Goal: Download file/media

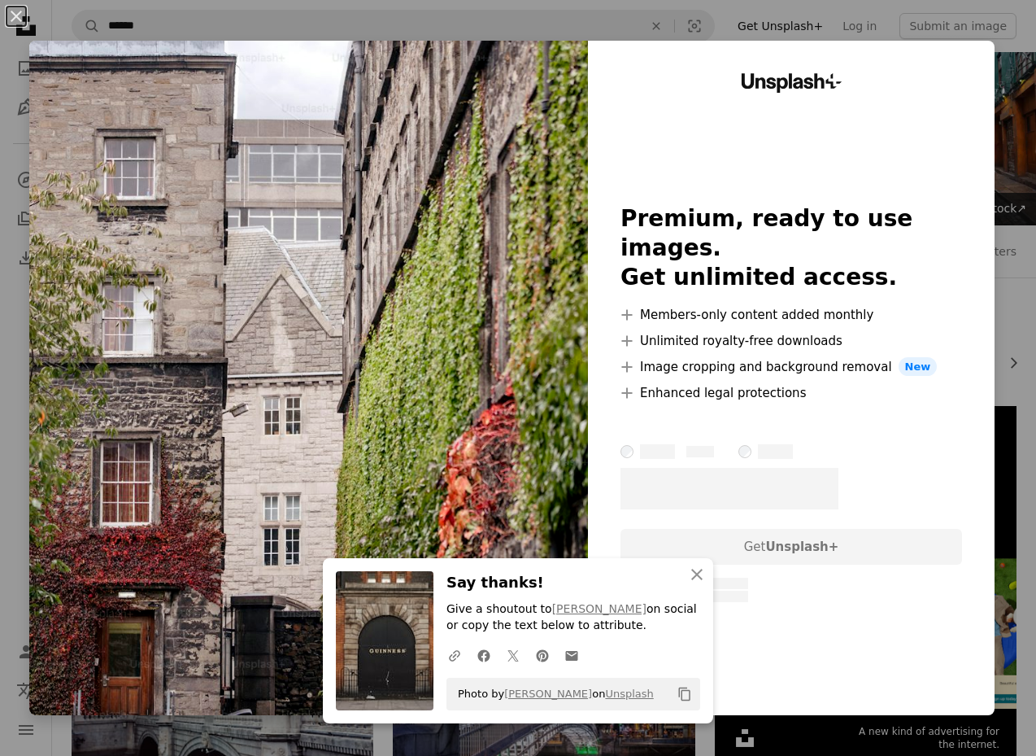
scroll to position [1301, 0]
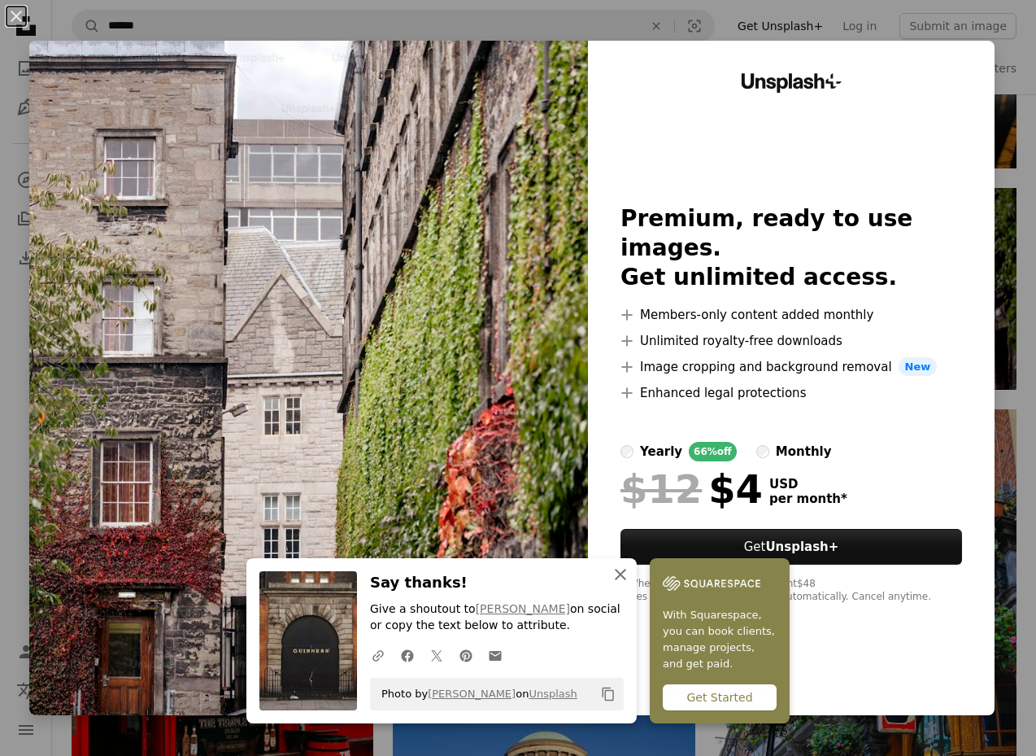
click at [616, 577] on icon "button" at bounding box center [620, 573] width 11 height 11
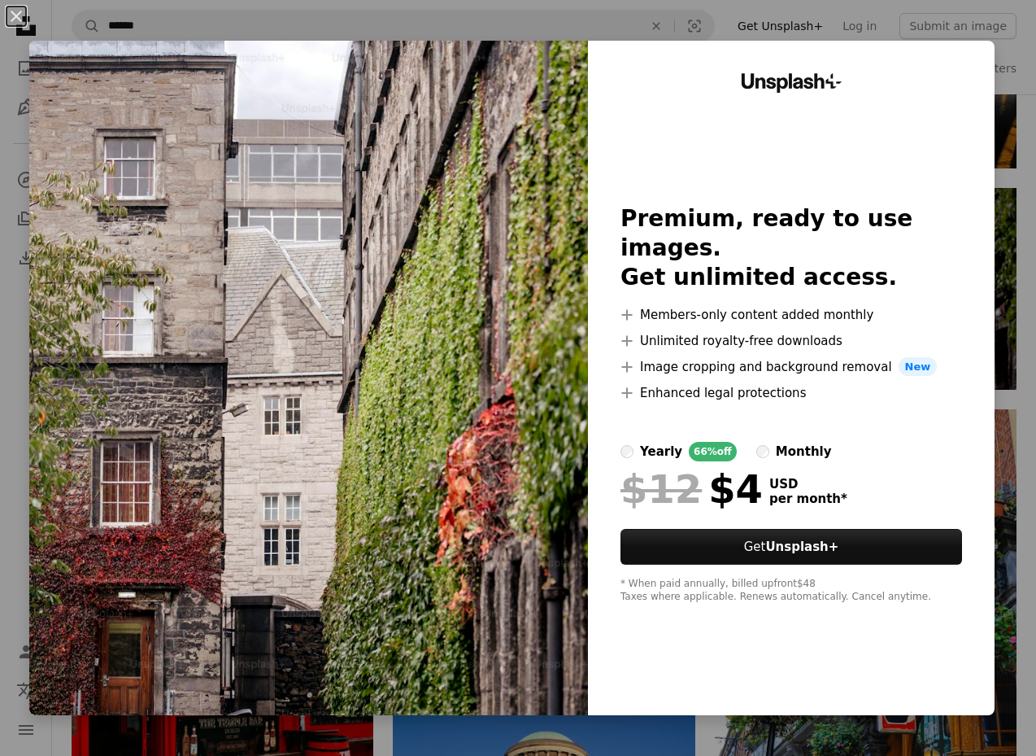
click at [614, 21] on div "An X shape Unsplash+ Premium, ready to use images. Get unlimited access. A plus…" at bounding box center [518, 378] width 1036 height 756
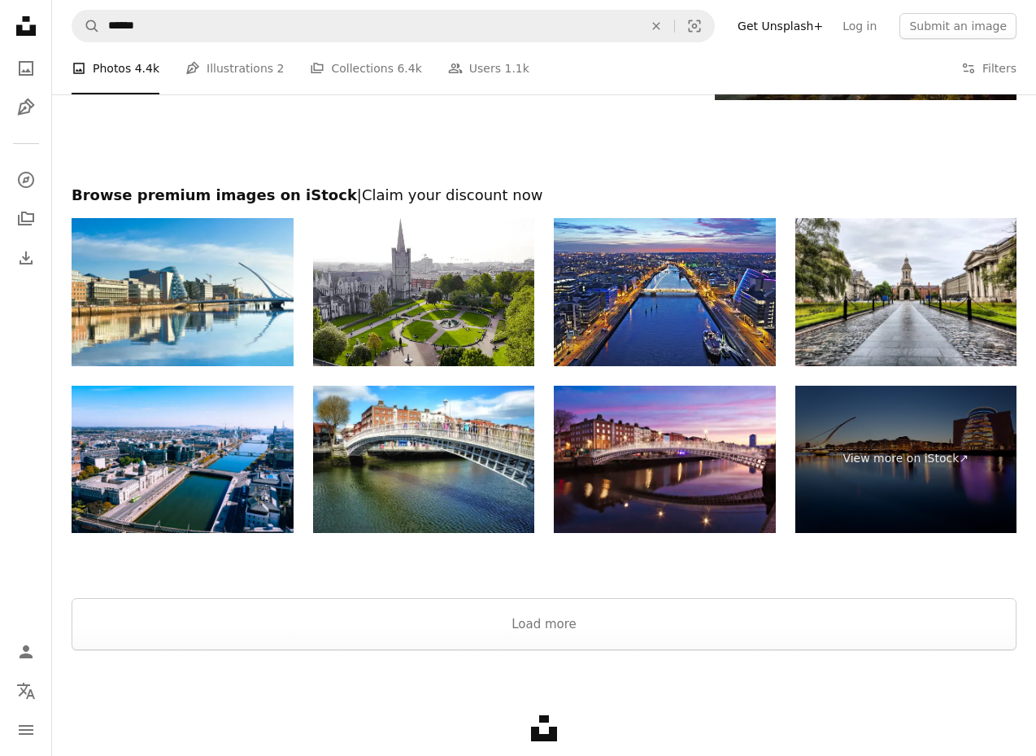
scroll to position [2868, 0]
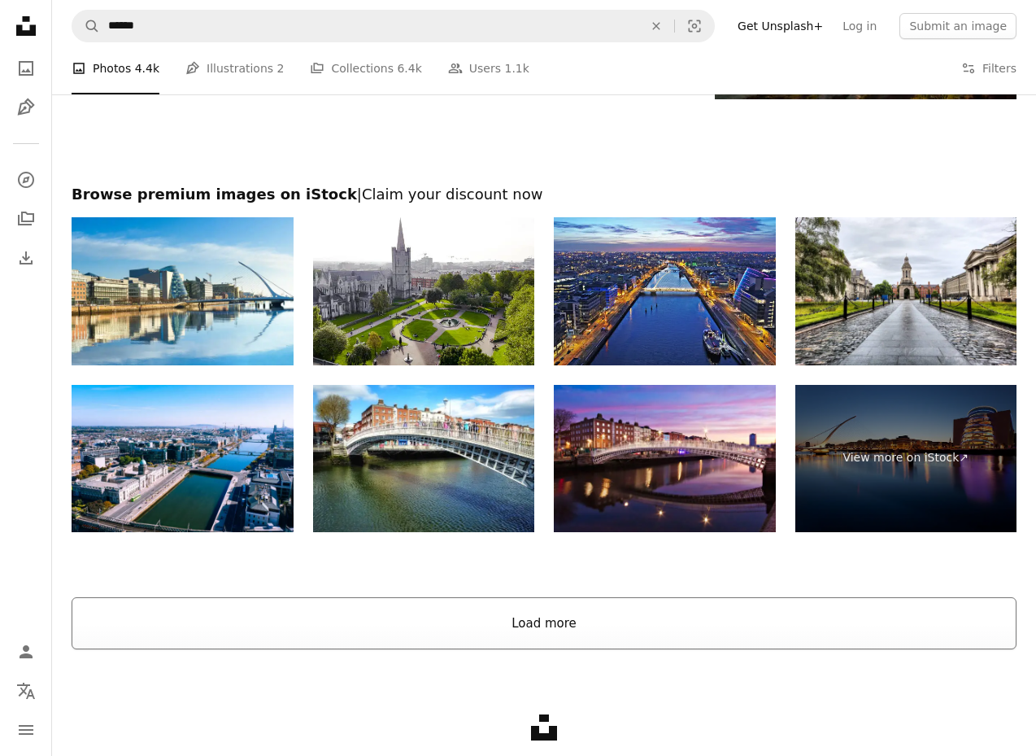
click at [555, 649] on button "Load more" at bounding box center [544, 623] width 945 height 52
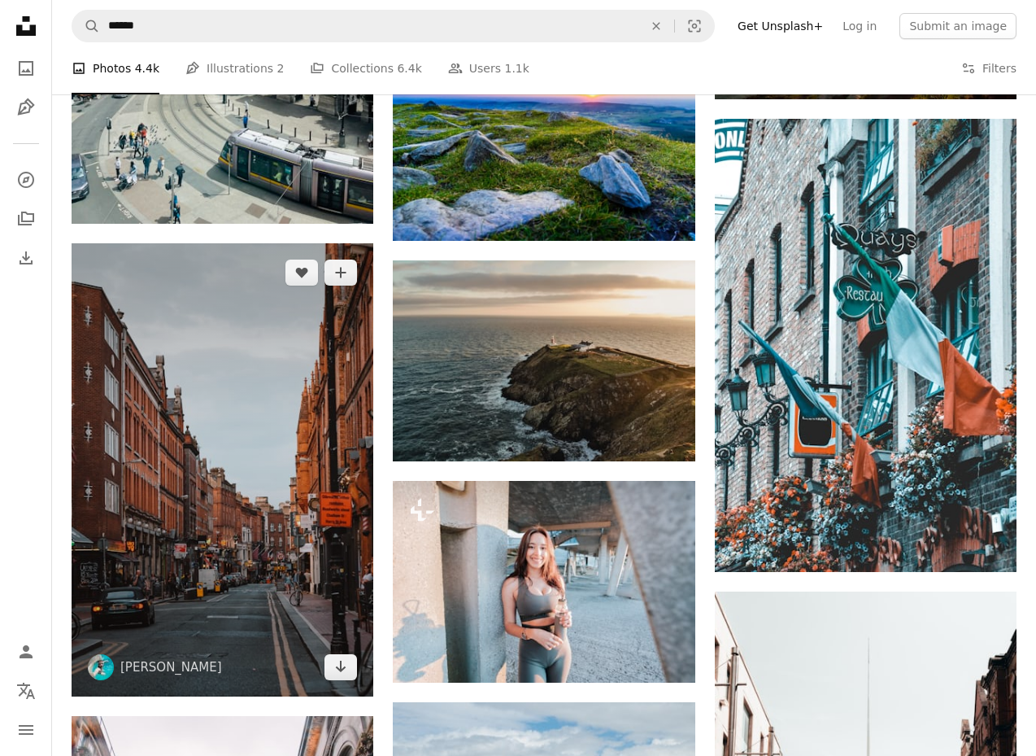
click at [162, 417] on img at bounding box center [223, 469] width 302 height 453
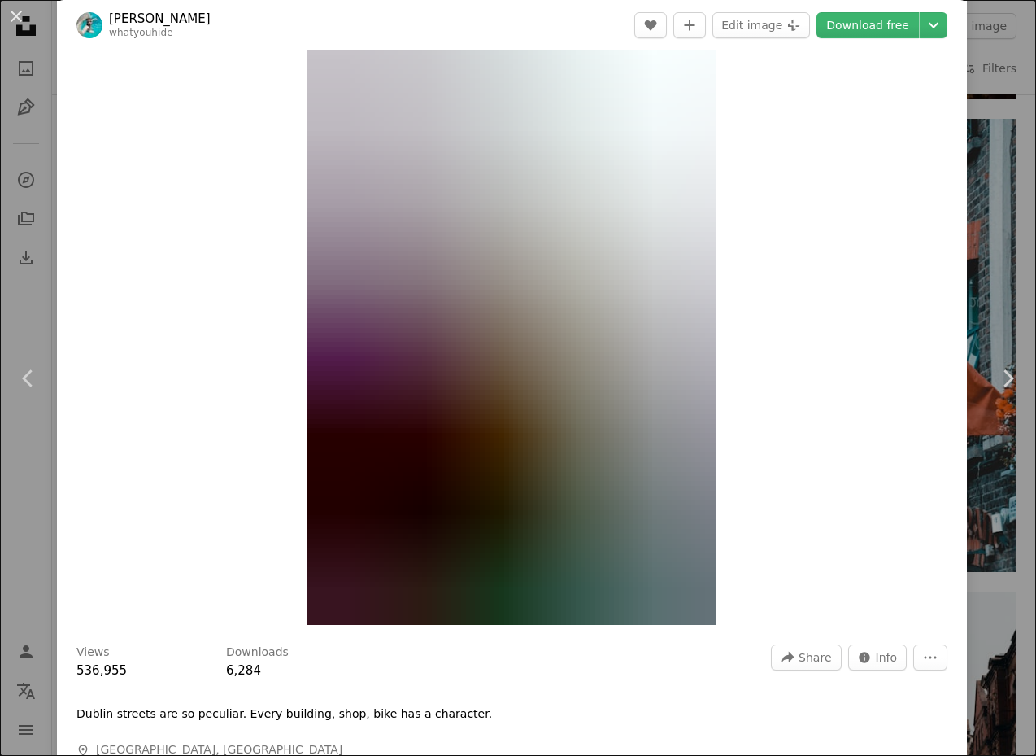
scroll to position [150, 0]
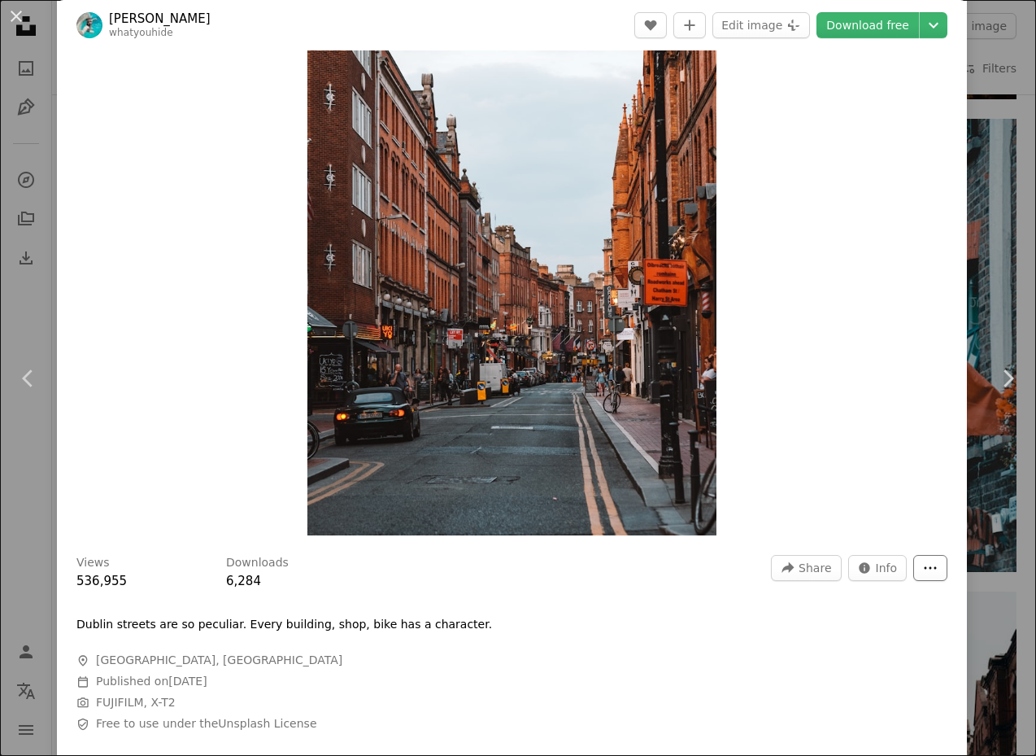
click at [938, 573] on icon "More Actions" at bounding box center [930, 567] width 15 height 15
click at [875, 378] on dialog "An X shape Chevron left Chevron right [PERSON_NAME] whatyouhide A heart A plus …" at bounding box center [518, 378] width 1036 height 756
click at [885, 28] on link "Download free" at bounding box center [868, 25] width 102 height 26
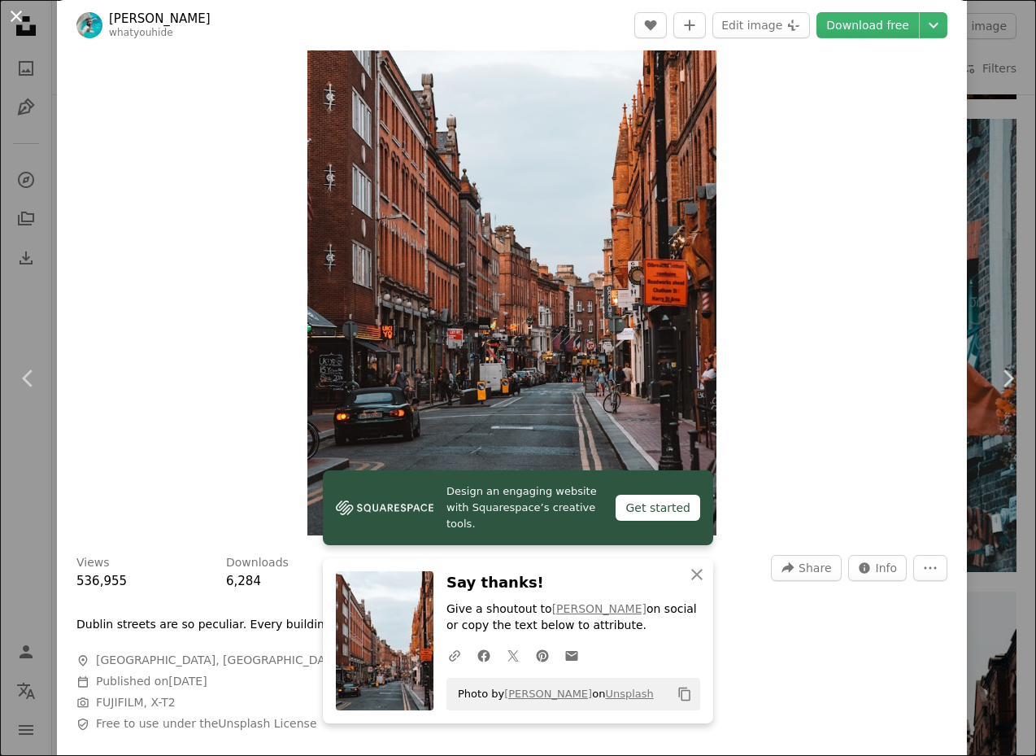
click at [23, 12] on button "An X shape" at bounding box center [17, 17] width 20 height 20
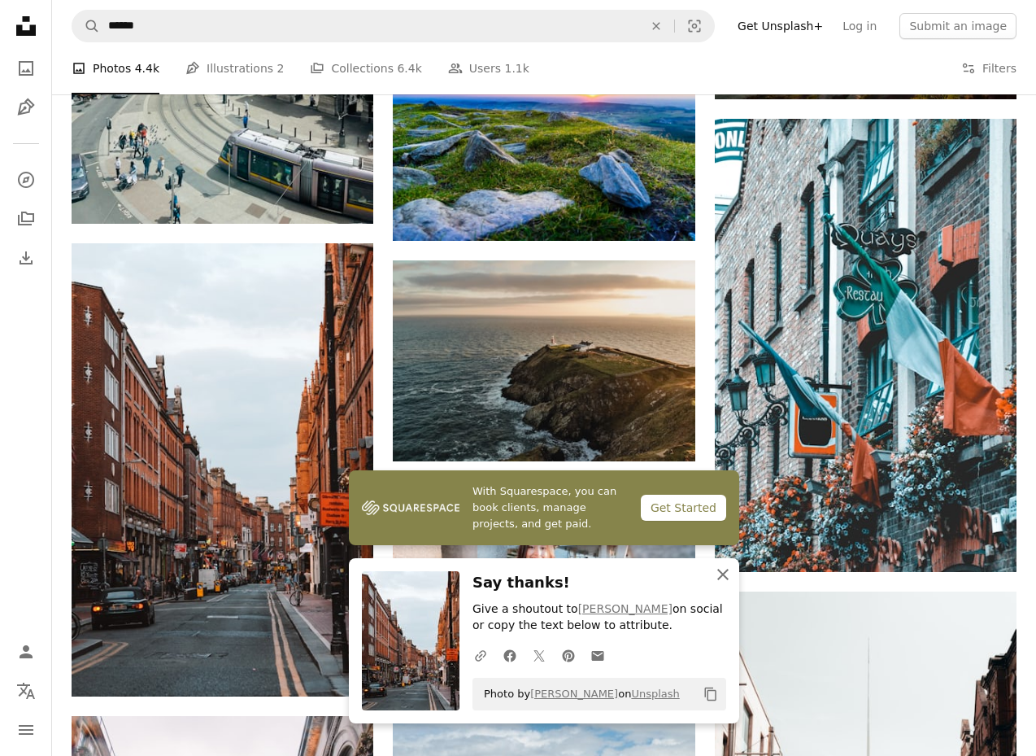
click at [733, 572] on button "An X shape Close" at bounding box center [723, 574] width 33 height 33
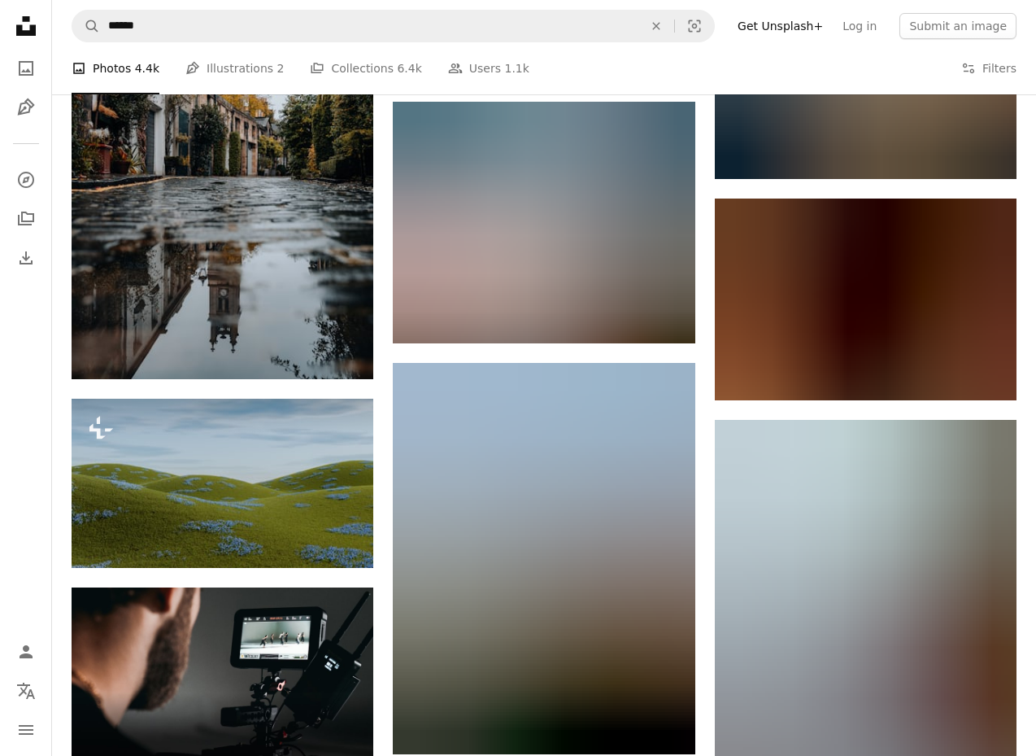
scroll to position [4131, 0]
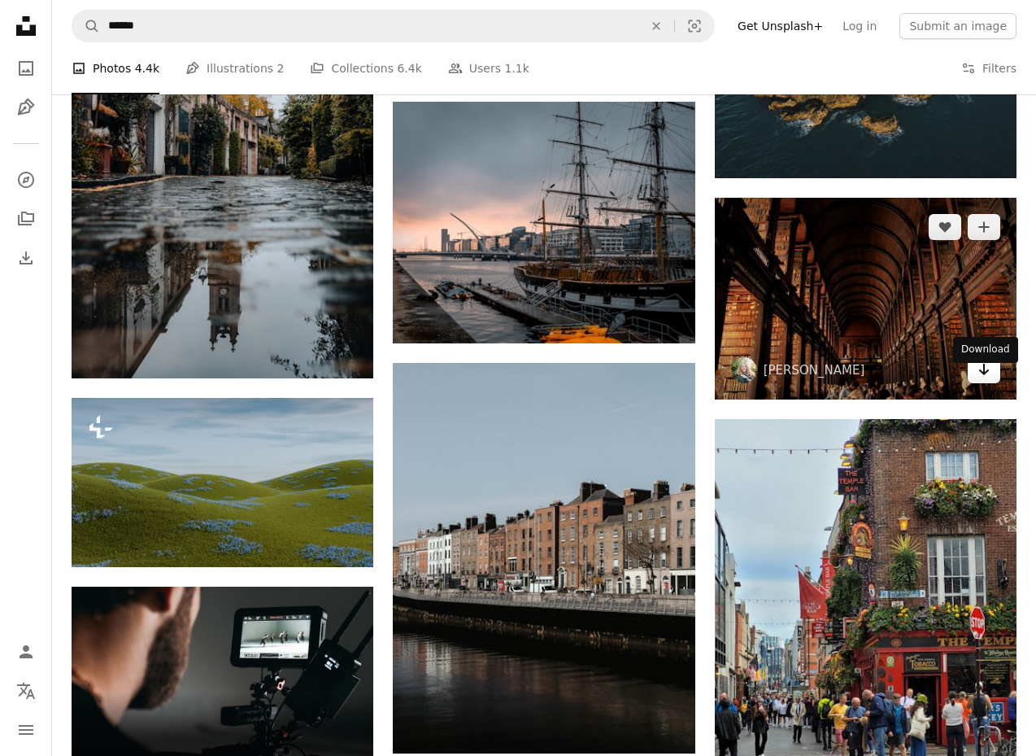
click at [977, 383] on link "Arrow pointing down" at bounding box center [984, 370] width 33 height 26
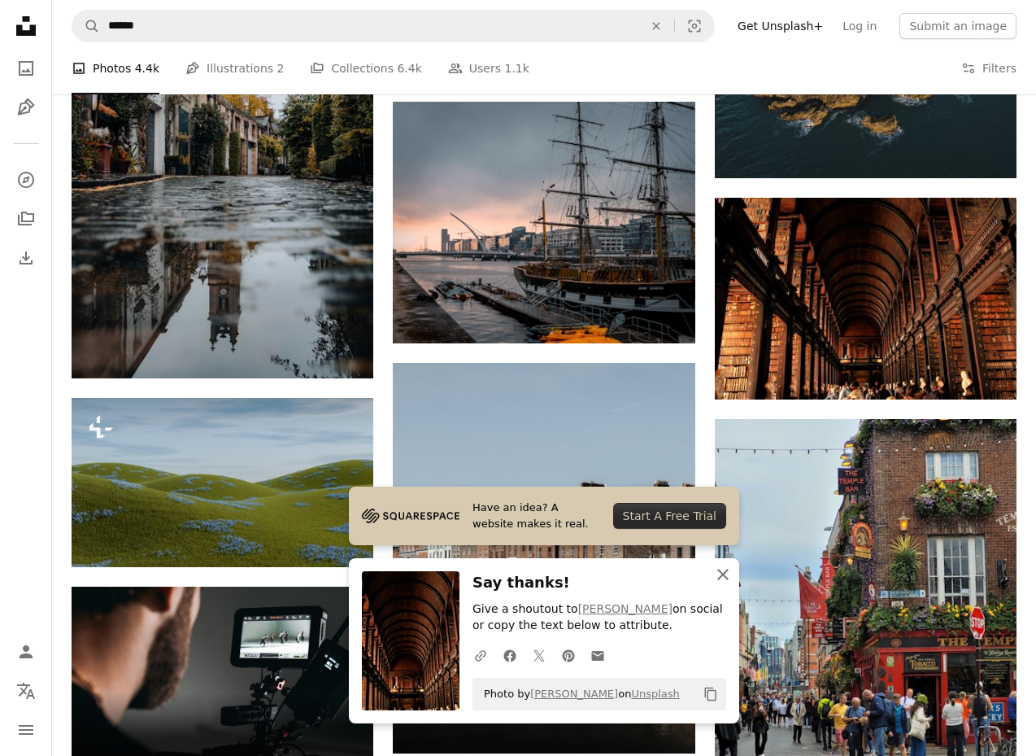
click at [726, 569] on icon "button" at bounding box center [722, 573] width 11 height 11
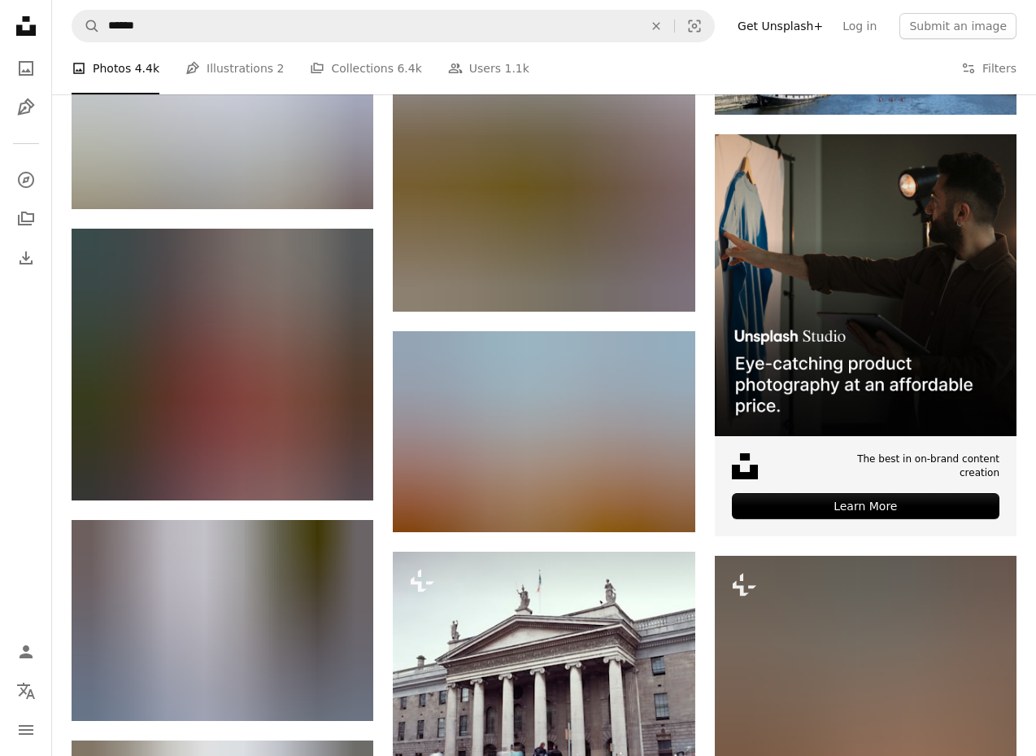
scroll to position [5691, 0]
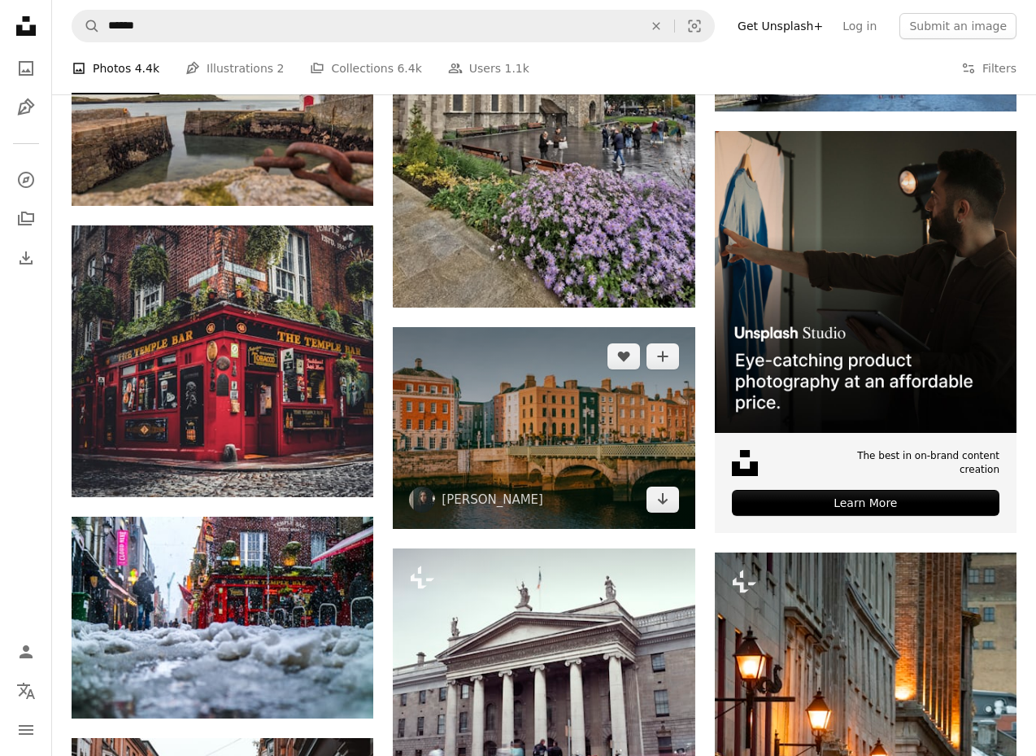
click at [507, 450] on img at bounding box center [544, 428] width 302 height 202
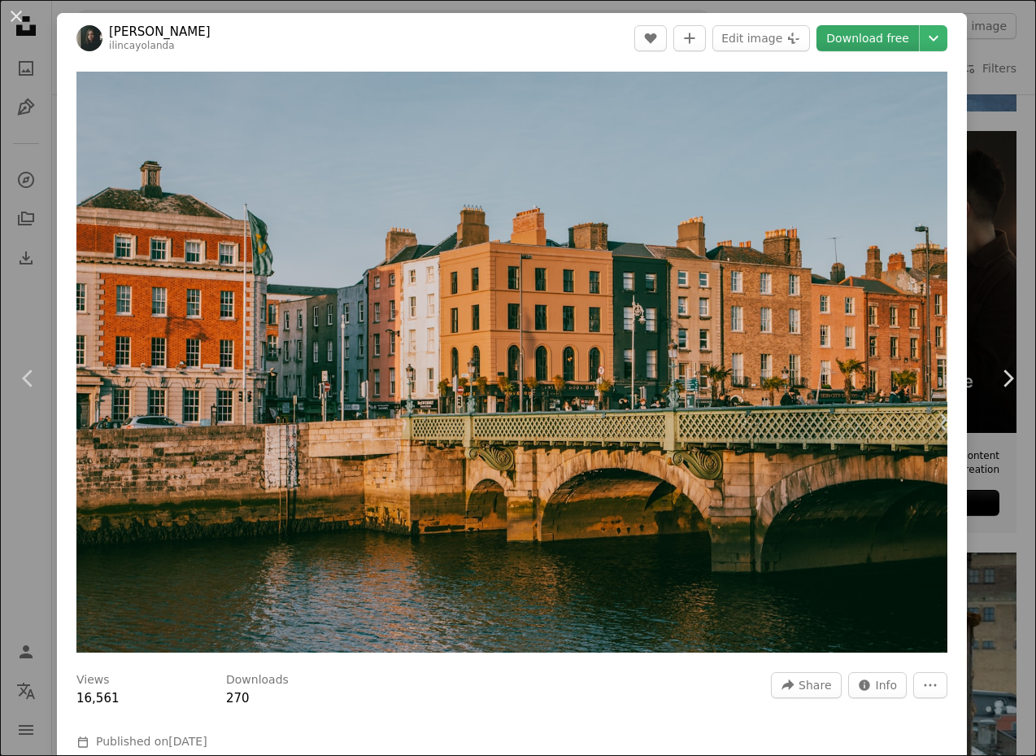
click at [891, 37] on link "Download free" at bounding box center [868, 38] width 102 height 26
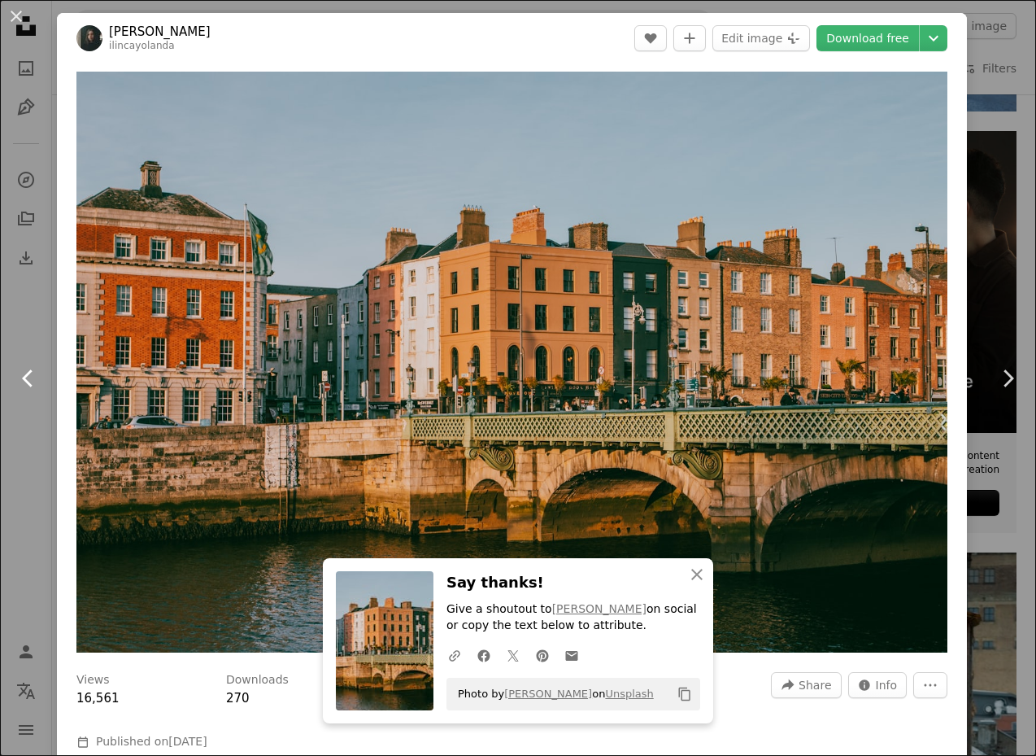
click at [28, 340] on link "Chevron left" at bounding box center [28, 378] width 57 height 156
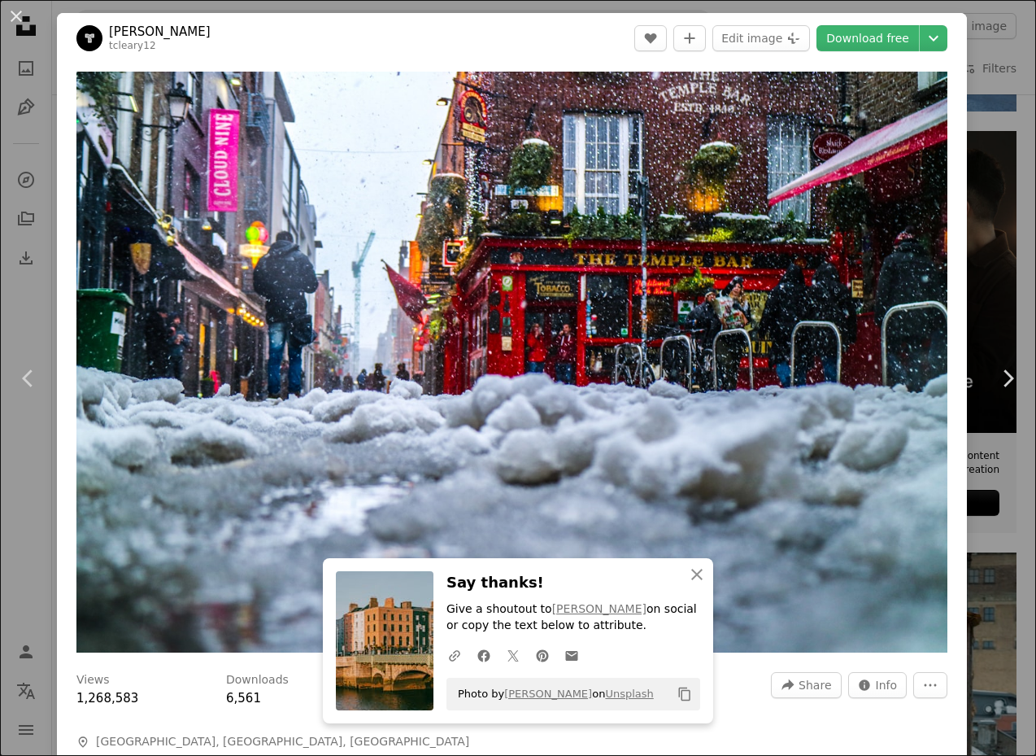
click at [1009, 15] on div "An X shape Chevron left Chevron right An X shape Close Say thanks! Give a shout…" at bounding box center [518, 378] width 1036 height 756
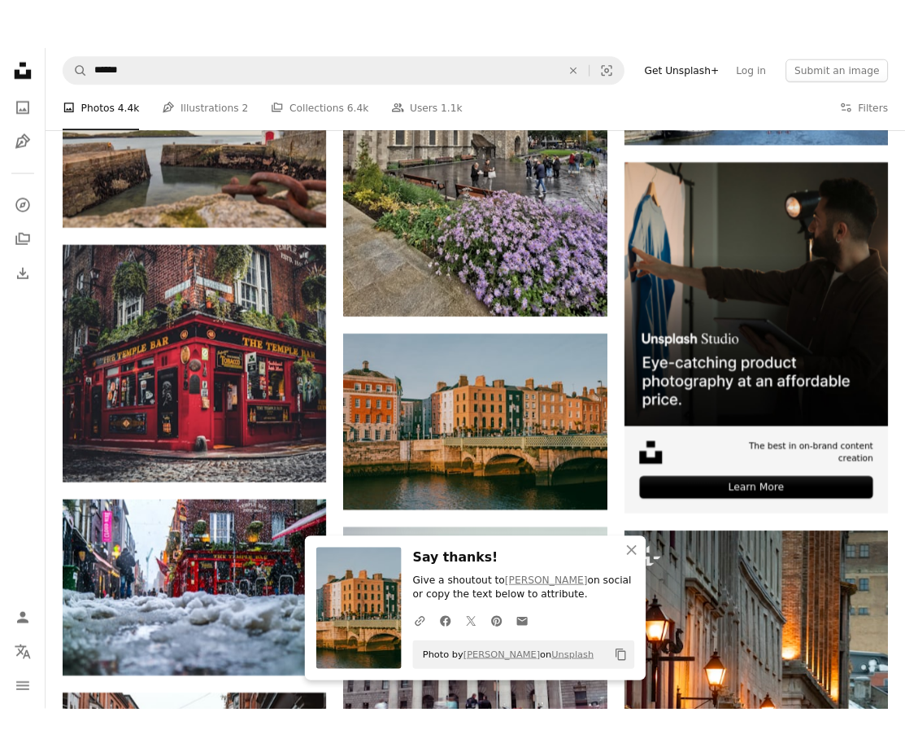
scroll to position [4988, 0]
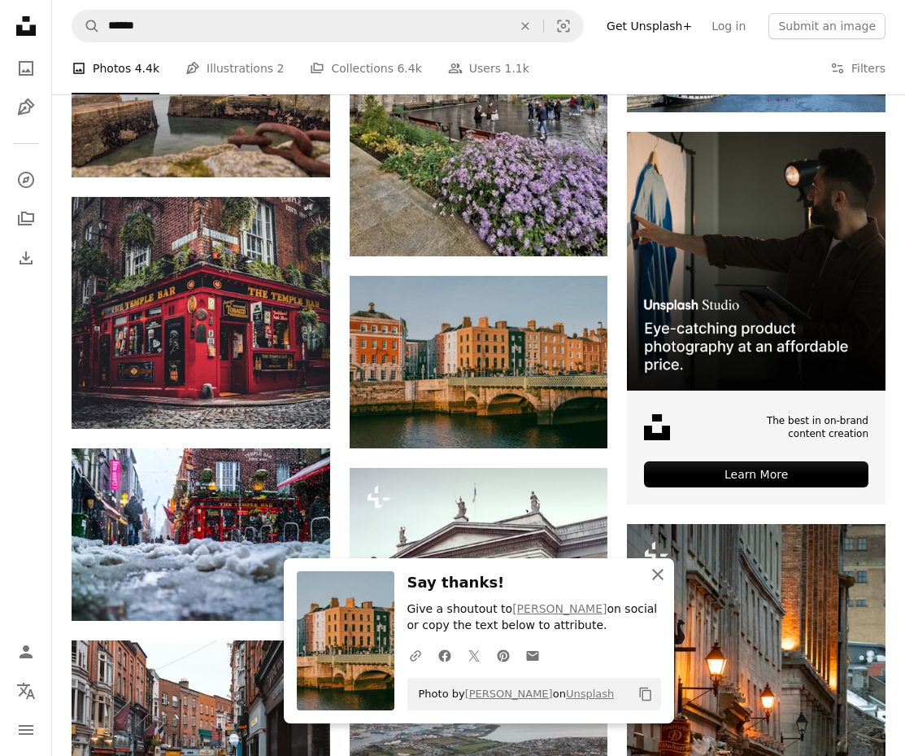
click at [657, 573] on icon "button" at bounding box center [657, 573] width 11 height 11
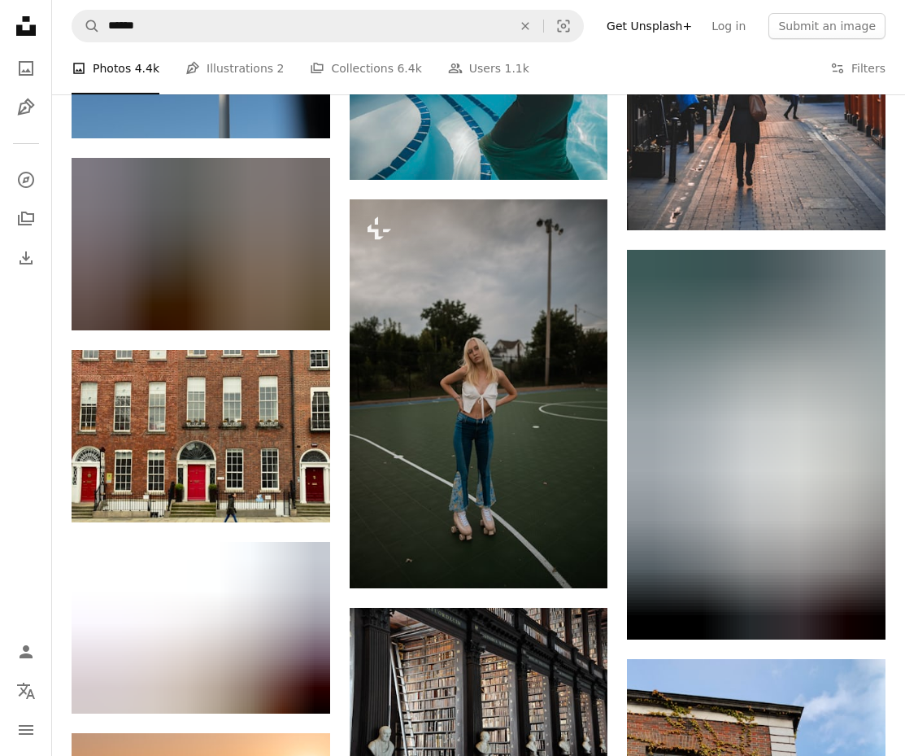
scroll to position [8850, 0]
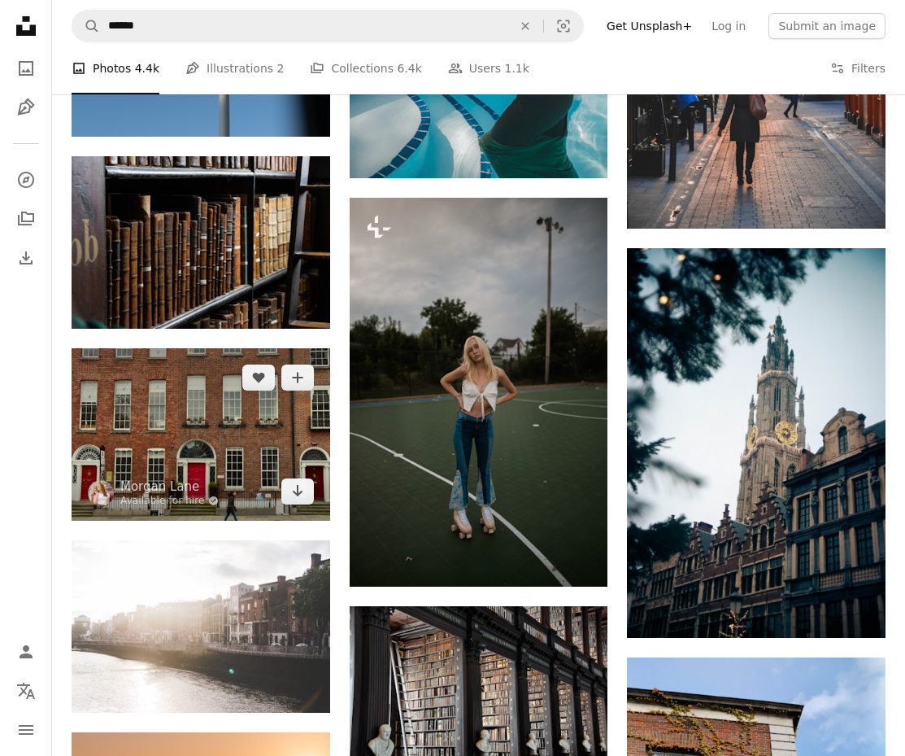
click at [168, 450] on img at bounding box center [201, 434] width 259 height 172
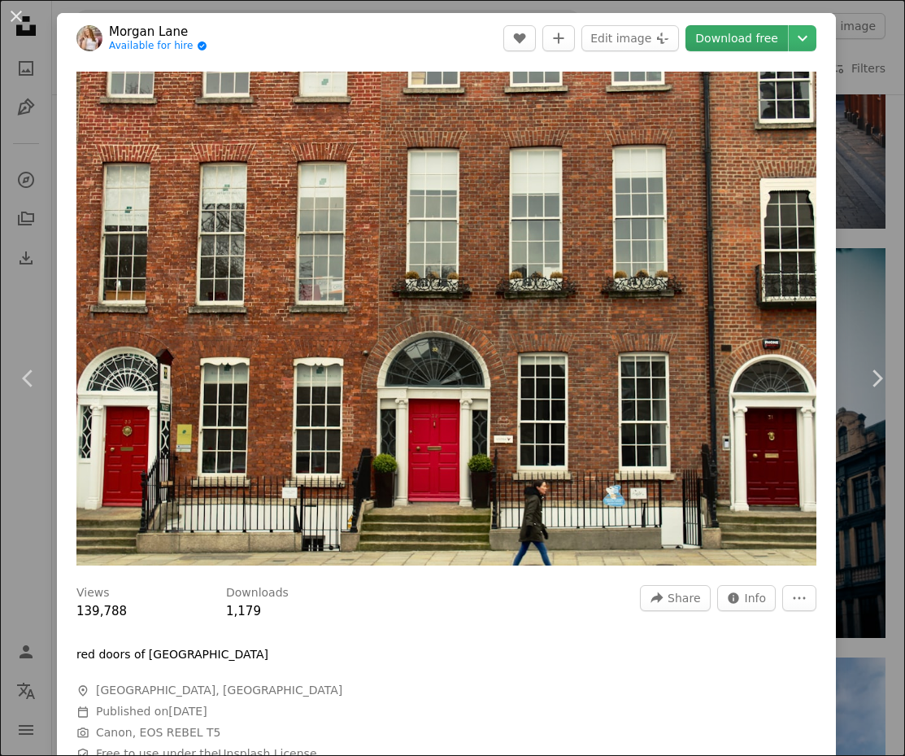
click at [759, 37] on link "Download free" at bounding box center [737, 38] width 102 height 26
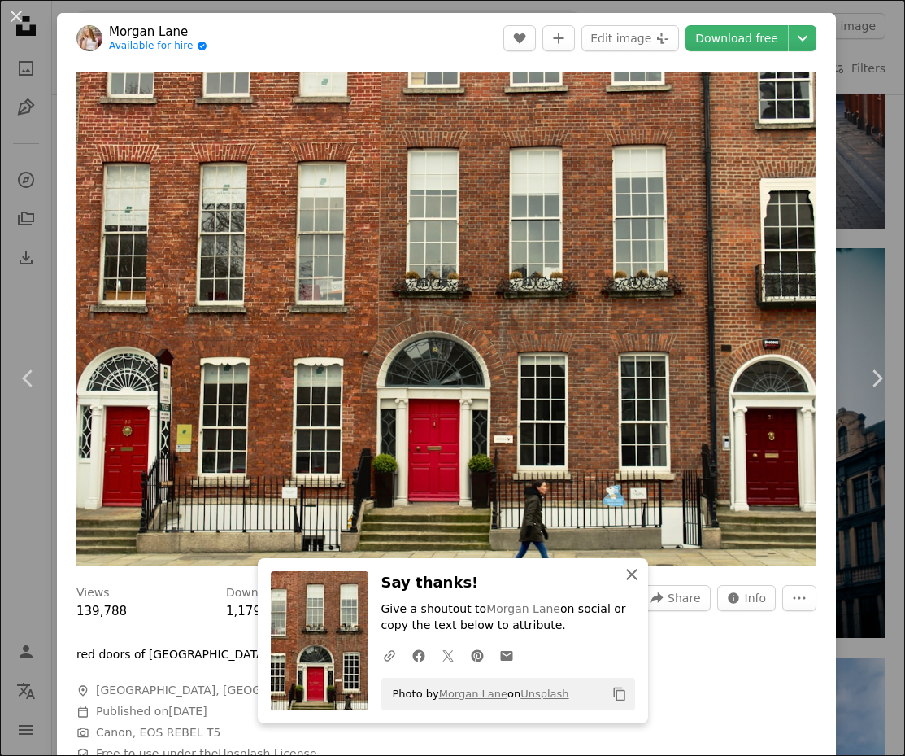
click at [626, 571] on icon "An X shape" at bounding box center [632, 574] width 20 height 20
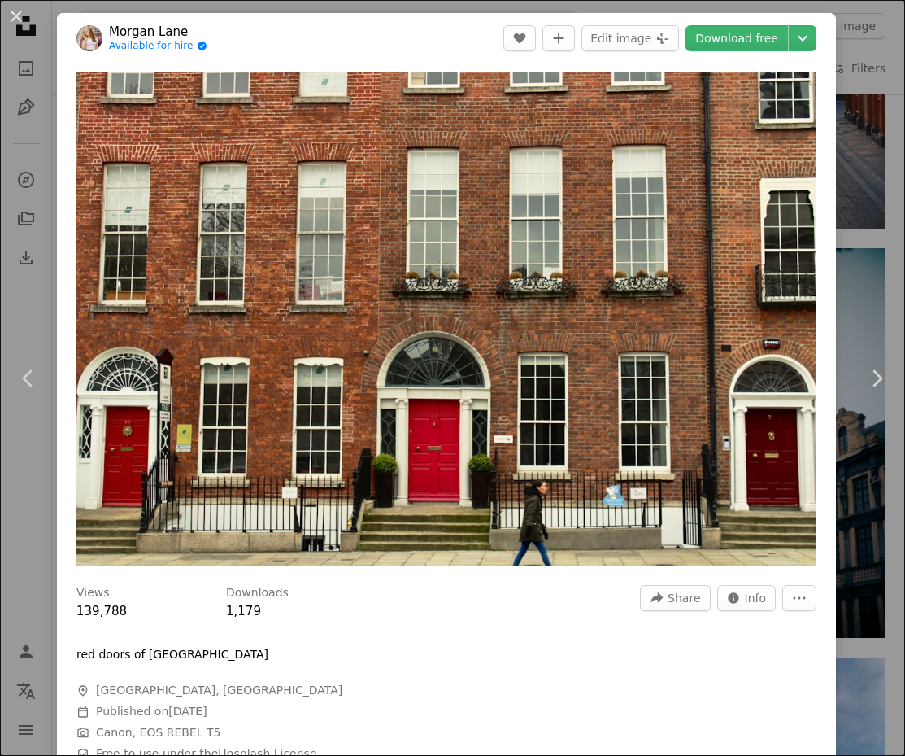
click at [18, 459] on div "An X shape Chevron left Chevron right [PERSON_NAME] Available for hire A checkm…" at bounding box center [452, 378] width 905 height 756
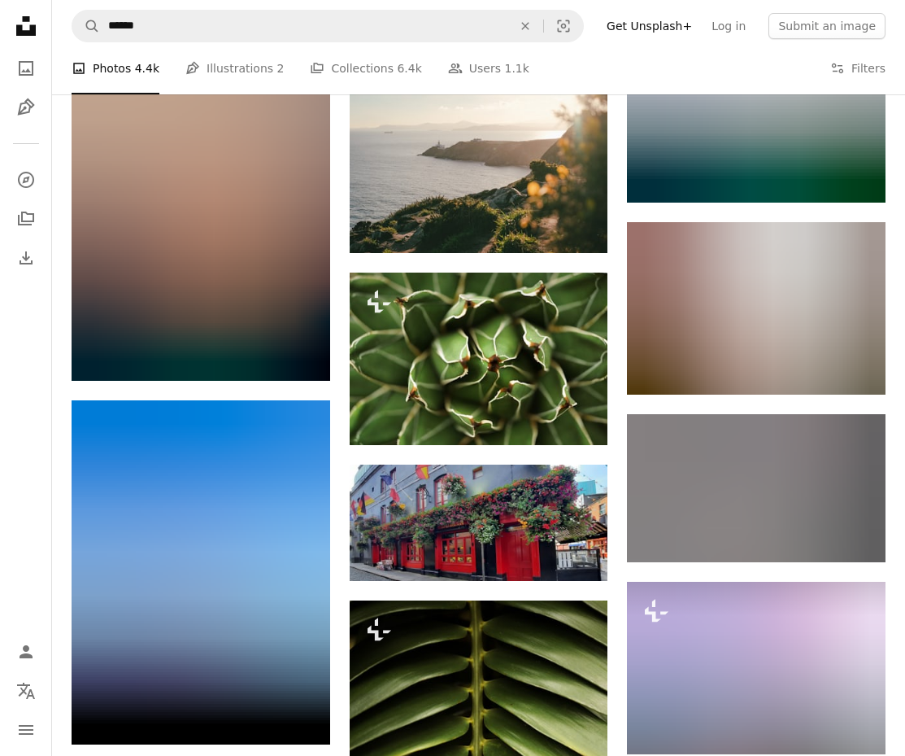
scroll to position [13080, 0]
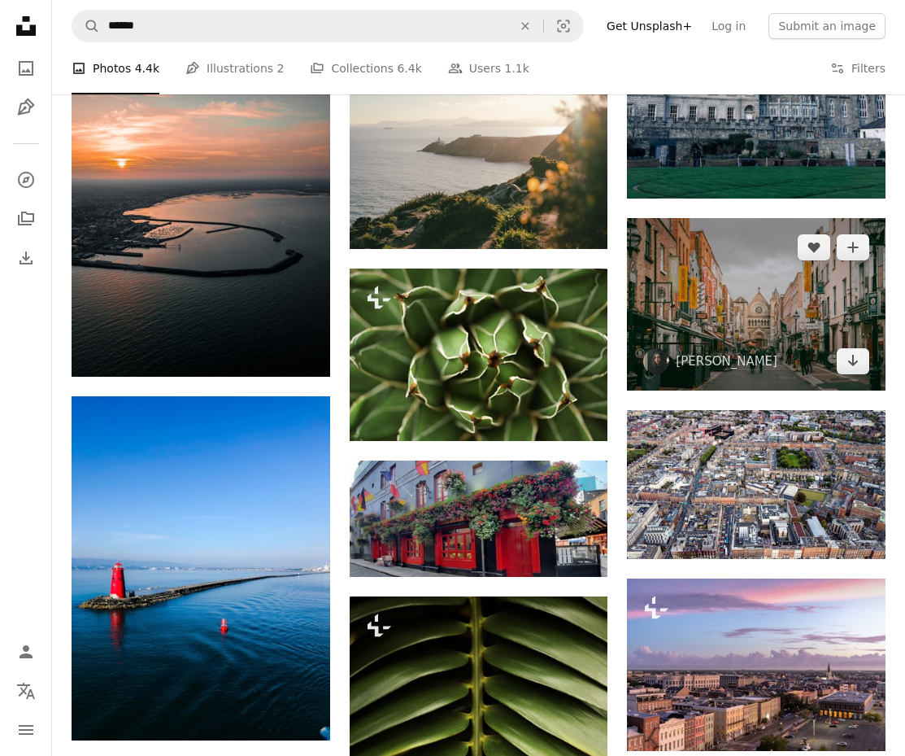
click at [743, 351] on img at bounding box center [756, 304] width 259 height 172
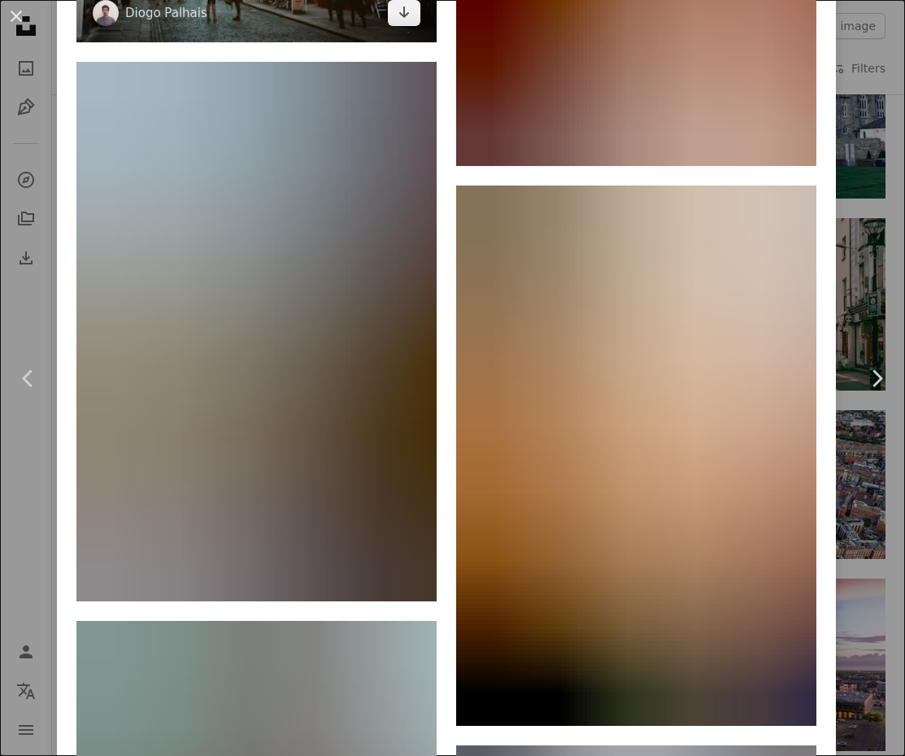
scroll to position [8739, 0]
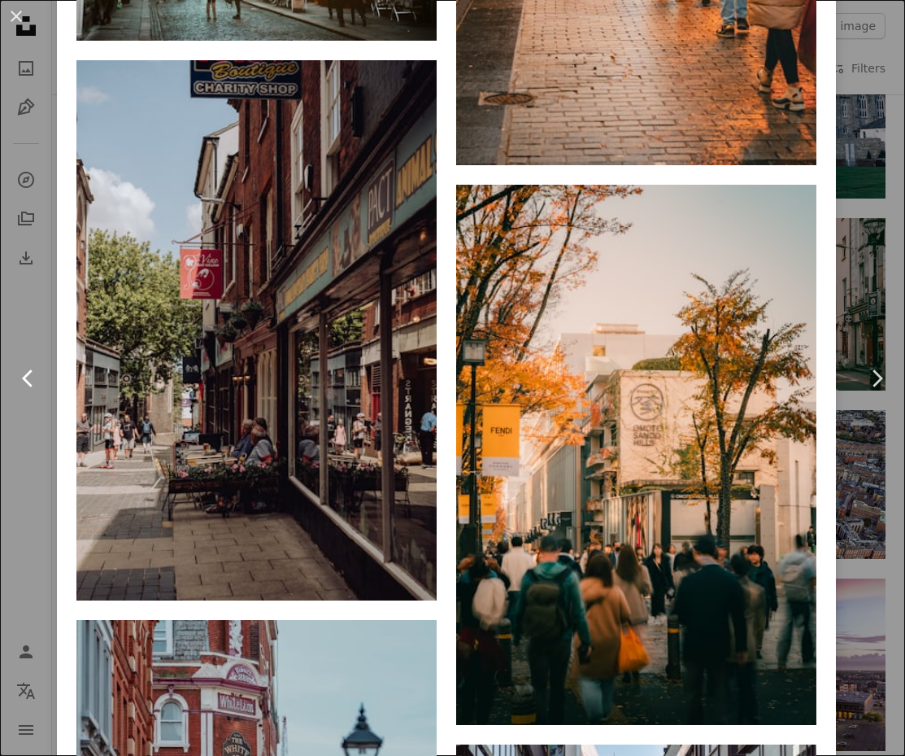
click at [32, 312] on link "Chevron left" at bounding box center [28, 378] width 57 height 156
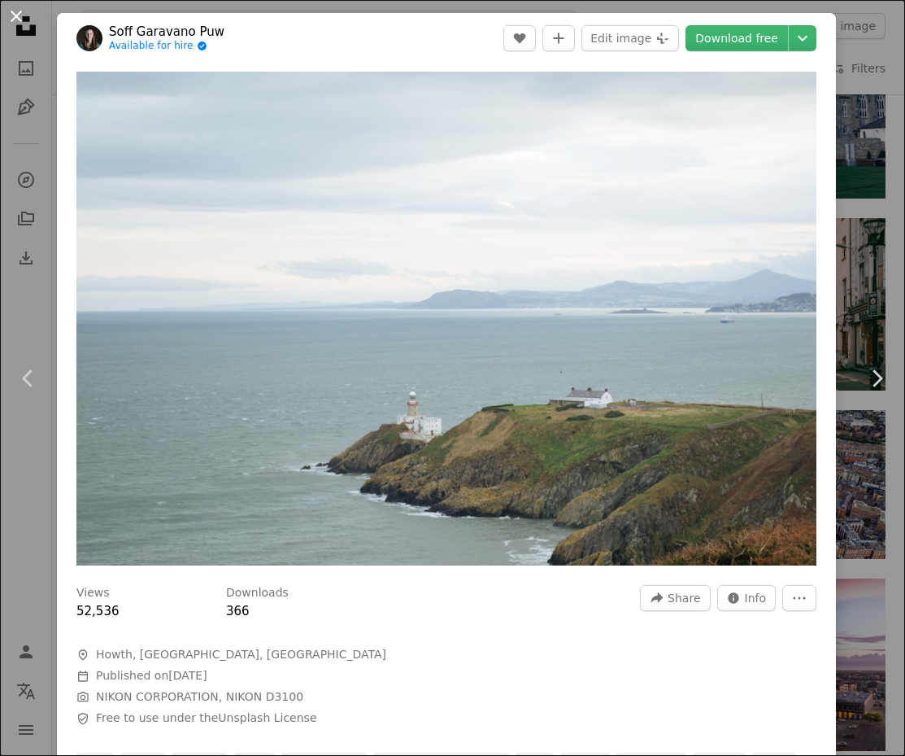
click at [11, 20] on button "An X shape" at bounding box center [17, 17] width 20 height 20
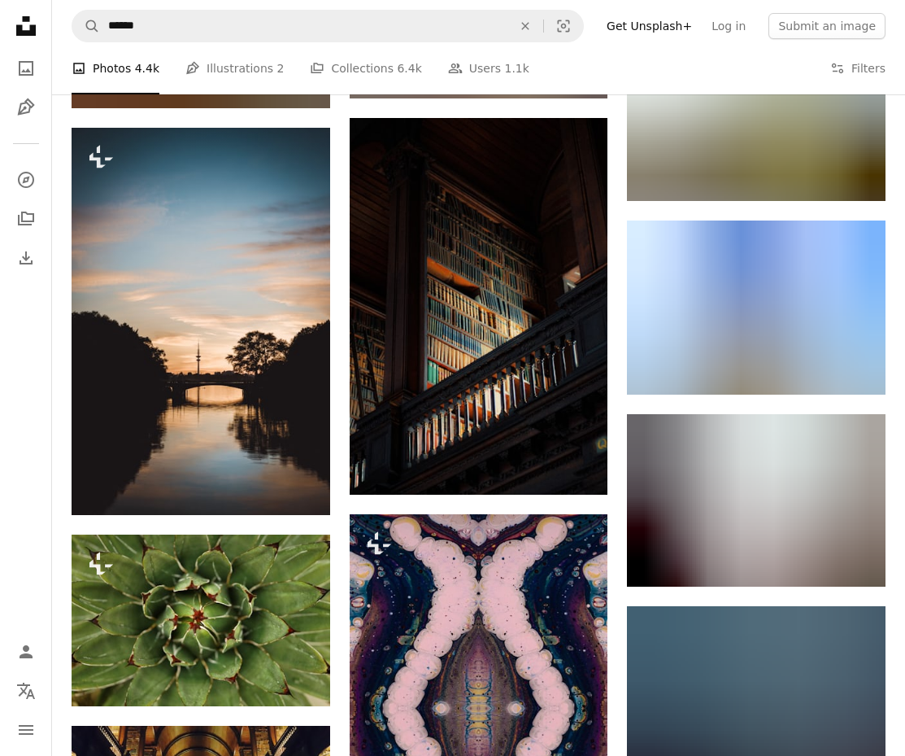
scroll to position [15724, 0]
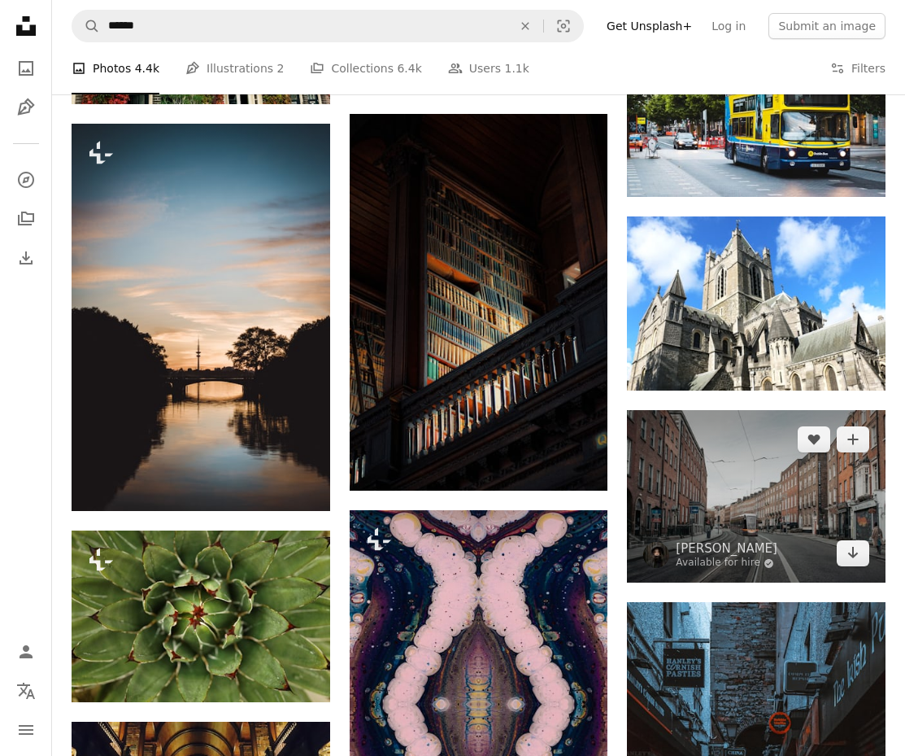
click at [747, 522] on img at bounding box center [756, 496] width 259 height 172
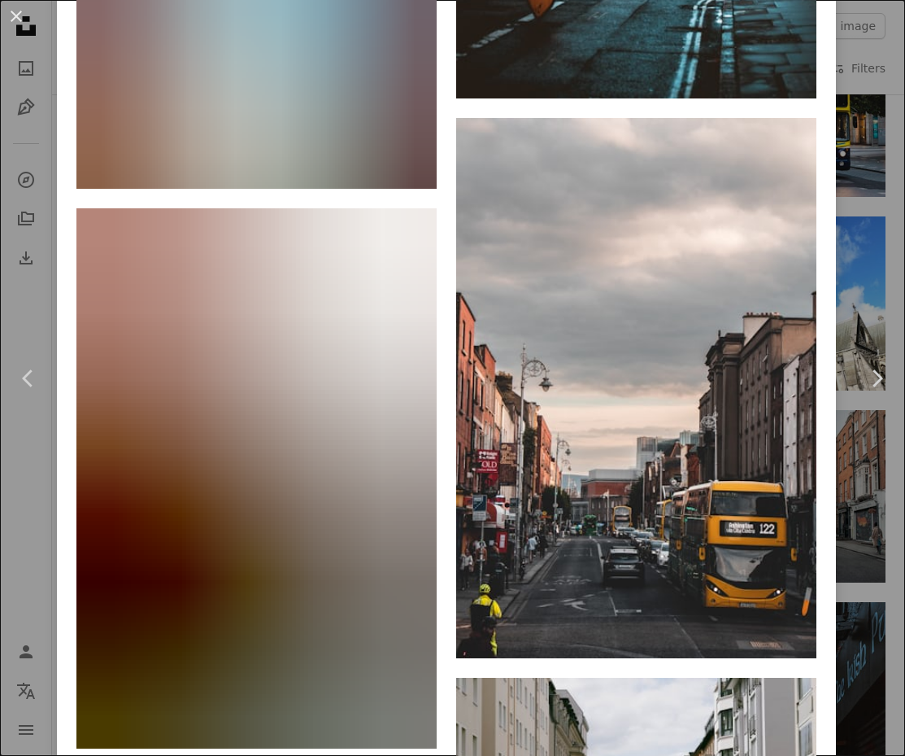
scroll to position [5031, 0]
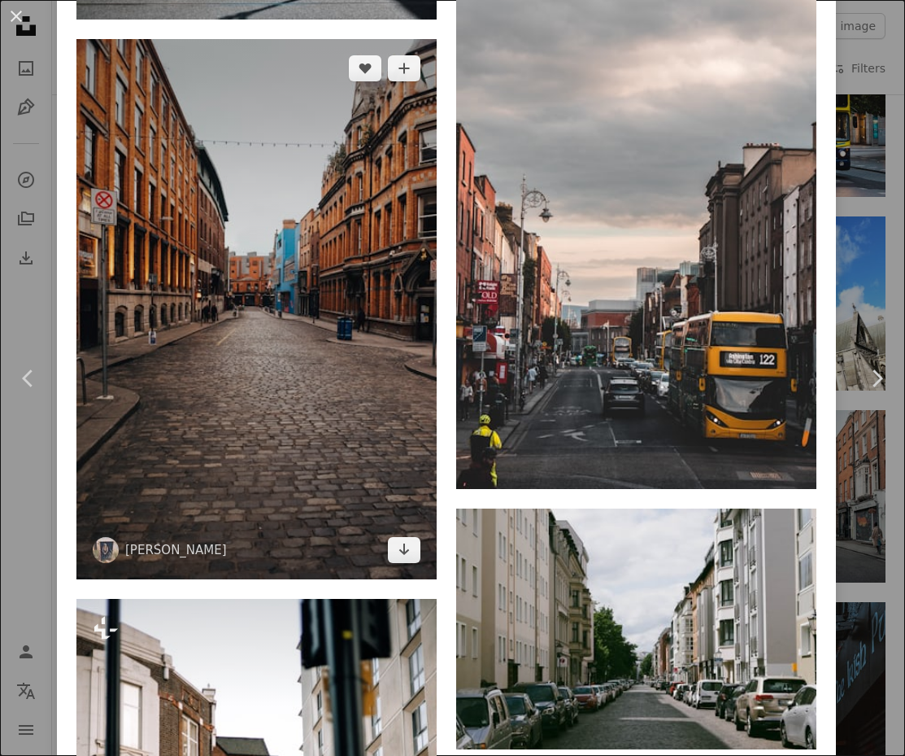
click at [254, 389] on img at bounding box center [256, 308] width 360 height 539
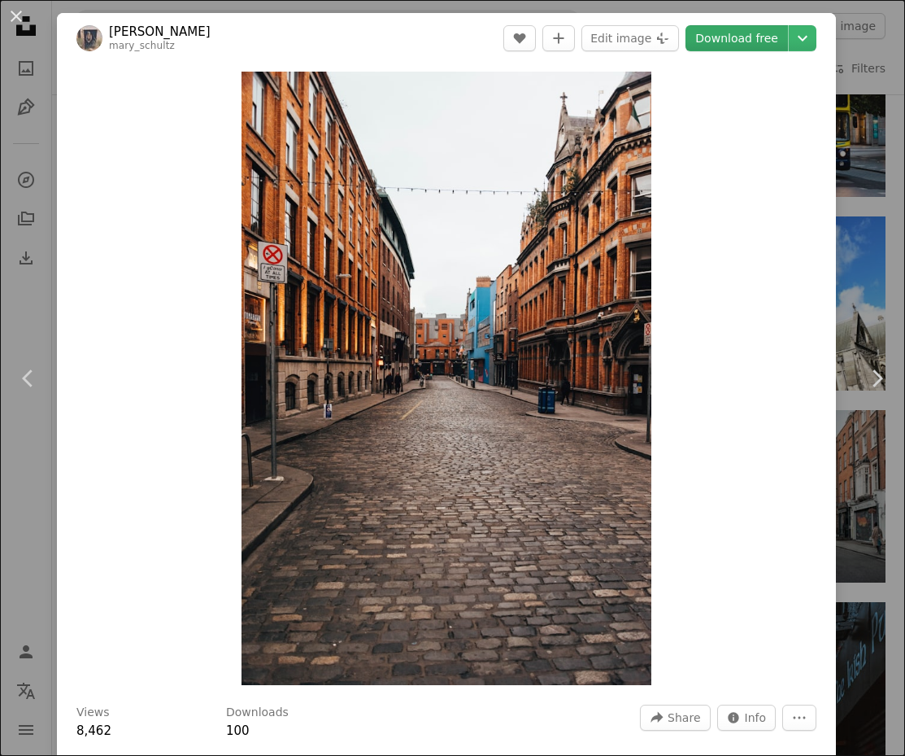
click at [748, 41] on link "Download free" at bounding box center [737, 38] width 102 height 26
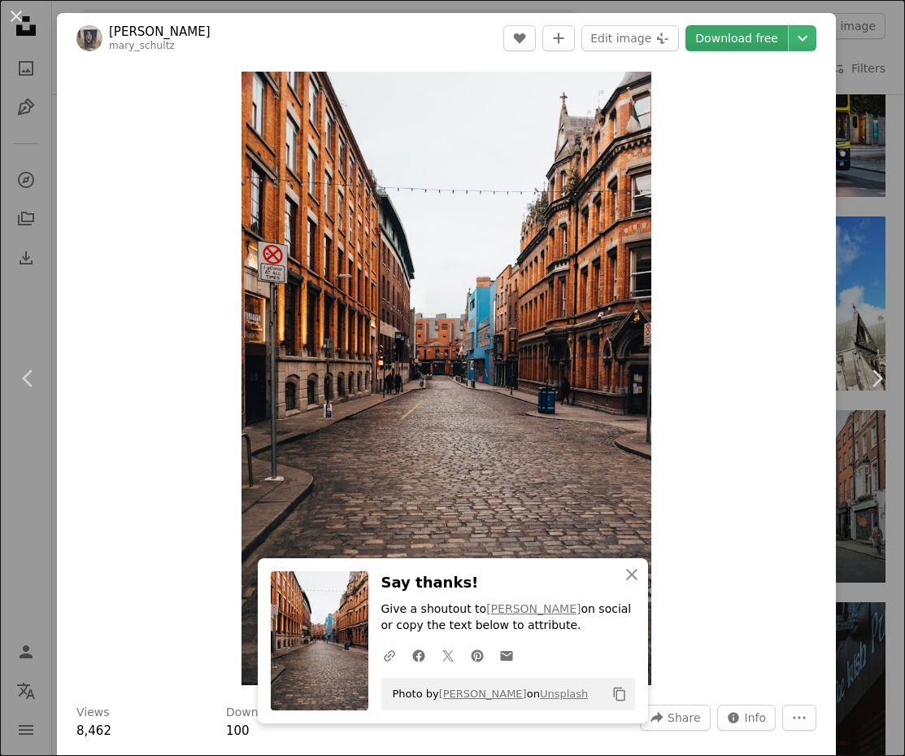
click at [738, 38] on link "Download free" at bounding box center [737, 38] width 102 height 26
click at [22, 311] on link "Chevron left" at bounding box center [28, 378] width 57 height 156
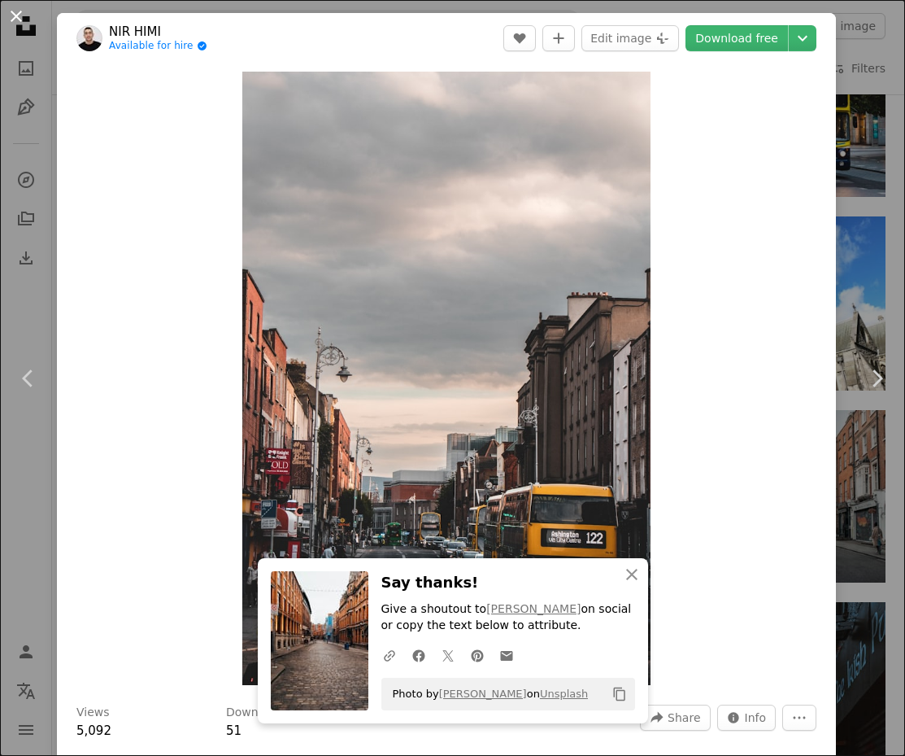
click at [11, 22] on button "An X shape" at bounding box center [17, 17] width 20 height 20
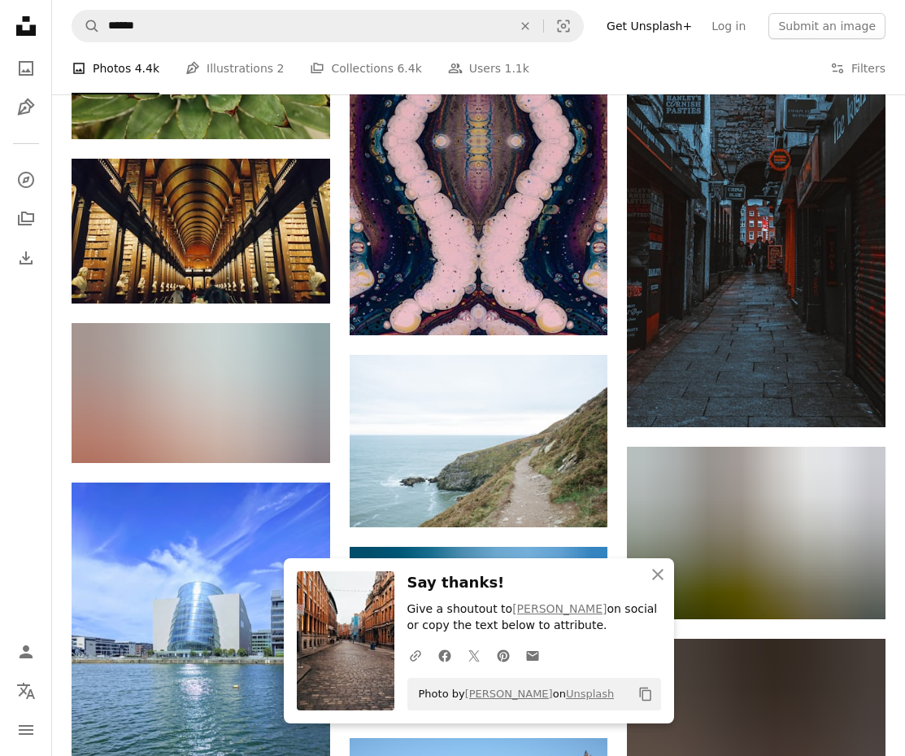
scroll to position [16290, 0]
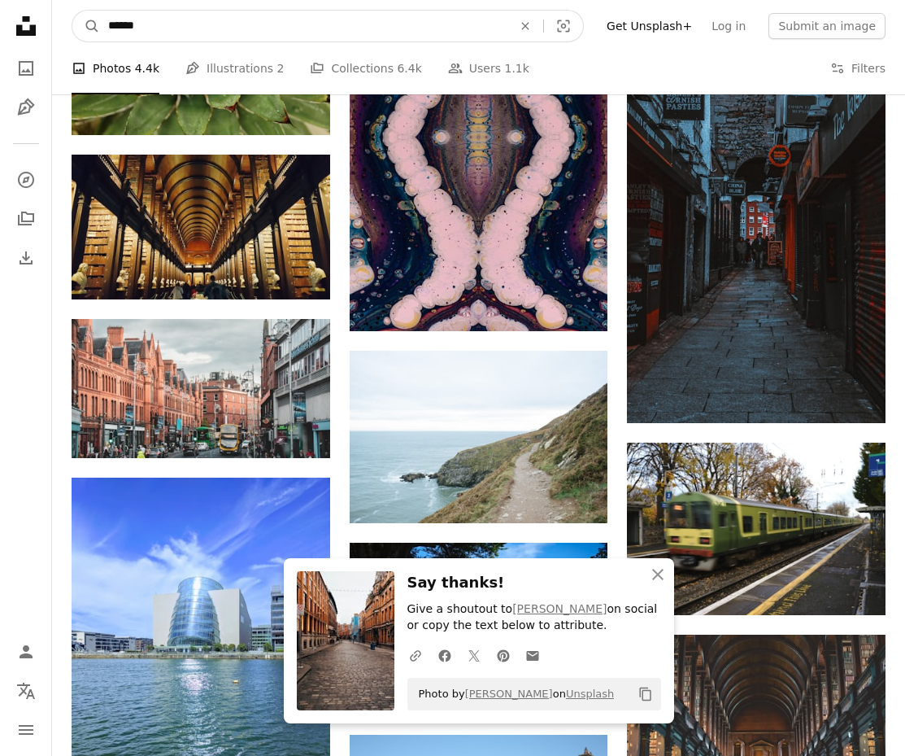
click at [191, 22] on input "******" at bounding box center [303, 26] width 407 height 31
type input "**********"
click button "A magnifying glass" at bounding box center [86, 26] width 28 height 31
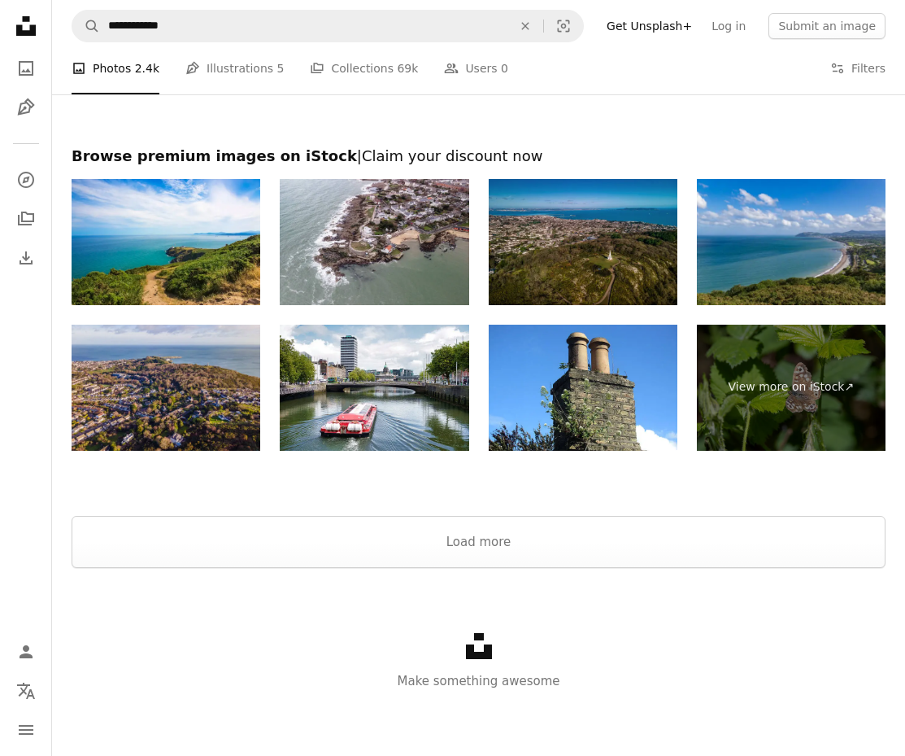
scroll to position [2332, 0]
click at [484, 555] on button "Load more" at bounding box center [479, 542] width 814 height 52
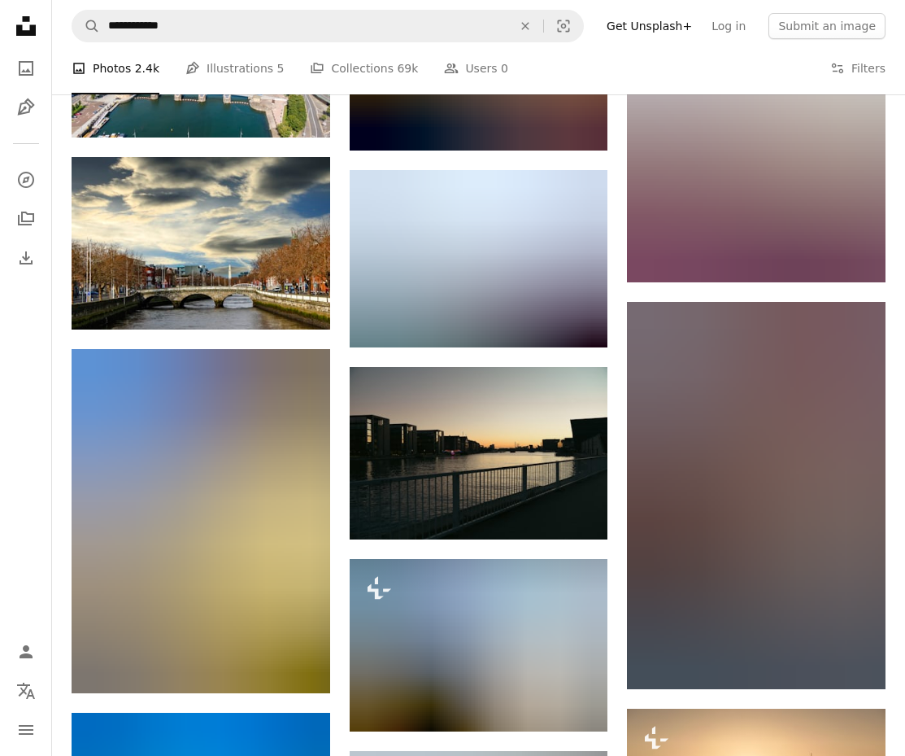
scroll to position [7098, 0]
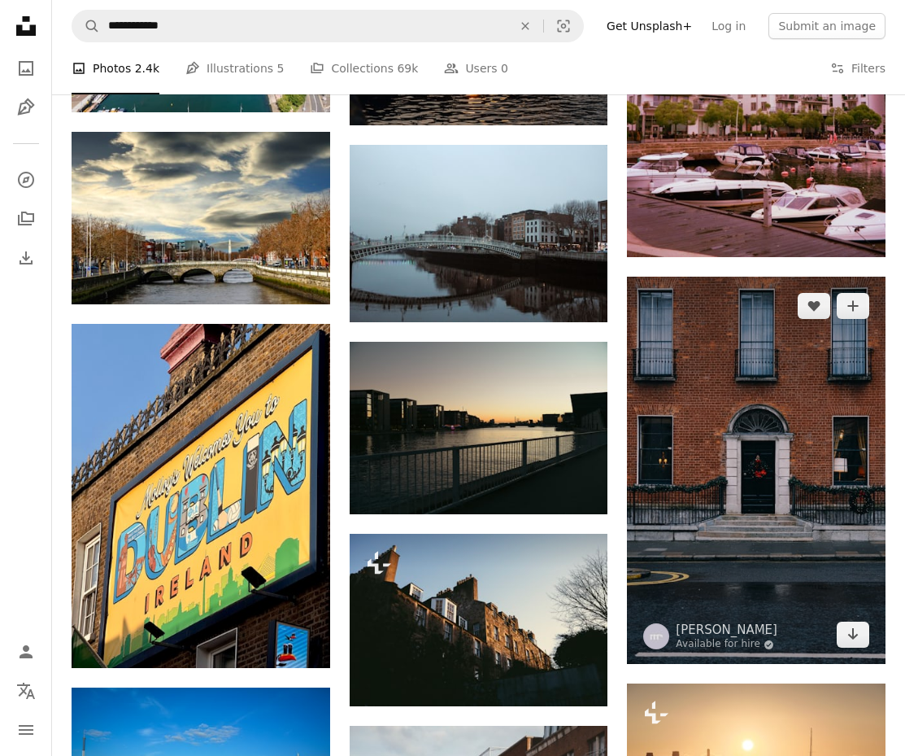
click at [726, 555] on img at bounding box center [756, 470] width 259 height 387
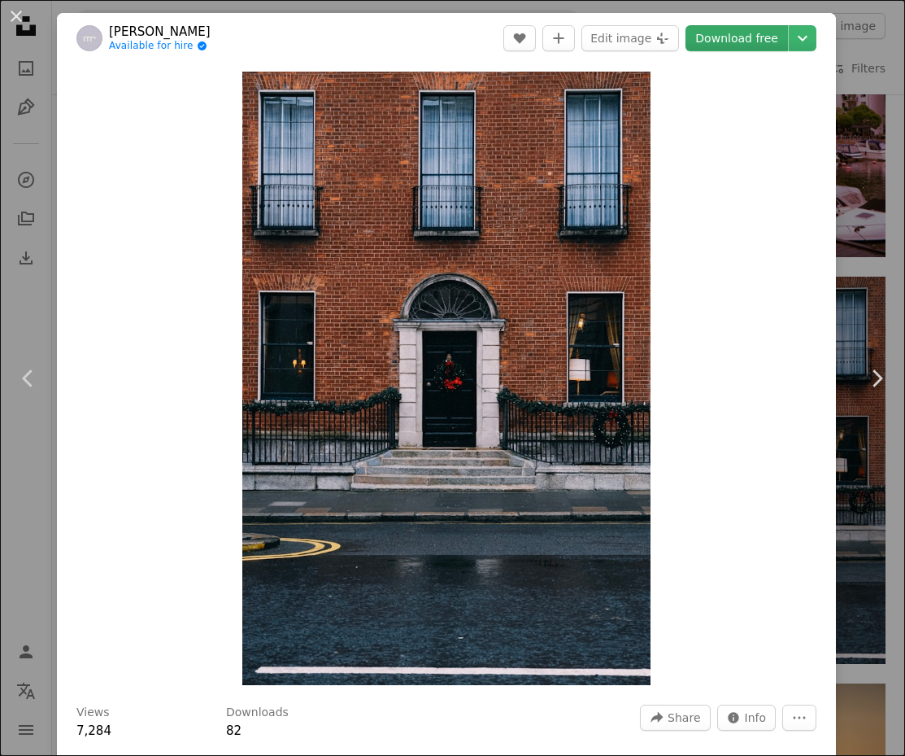
click at [760, 41] on link "Download free" at bounding box center [737, 38] width 102 height 26
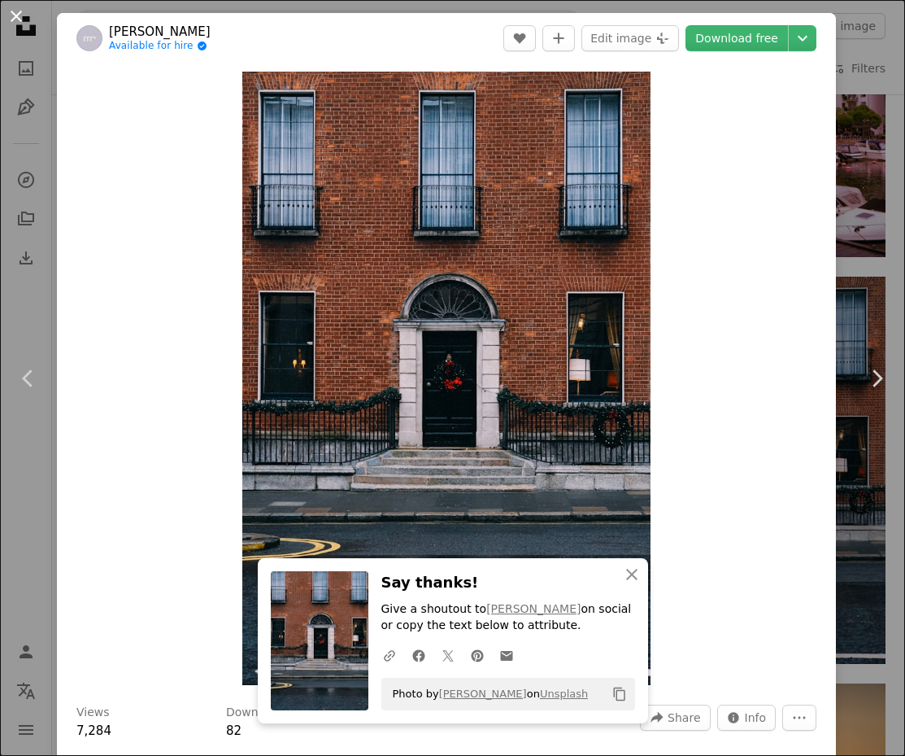
click at [7, 12] on button "An X shape" at bounding box center [17, 17] width 20 height 20
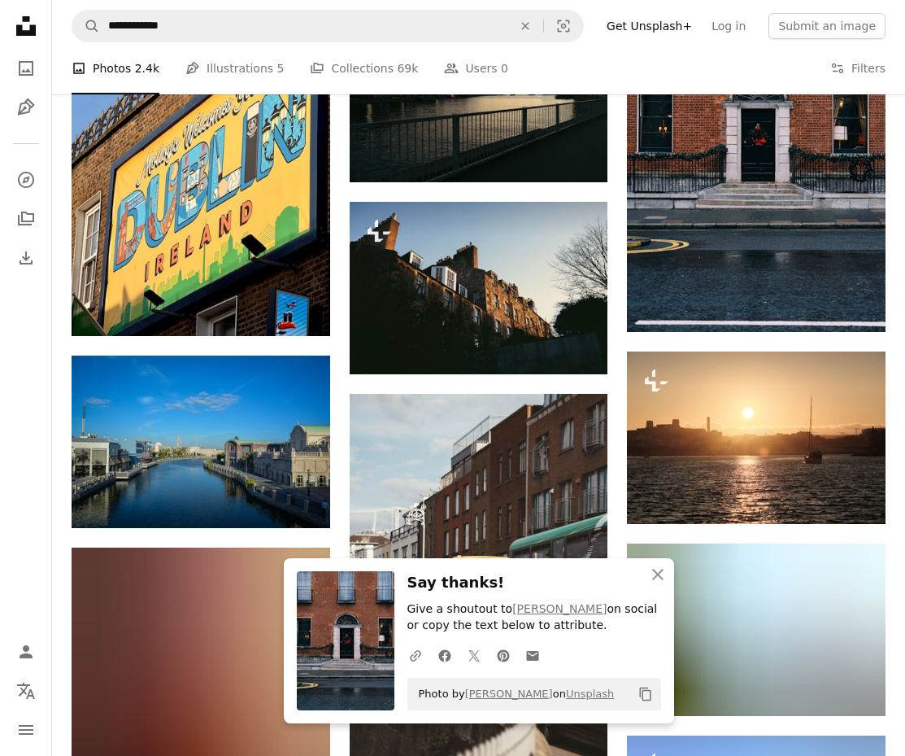
scroll to position [7502, 0]
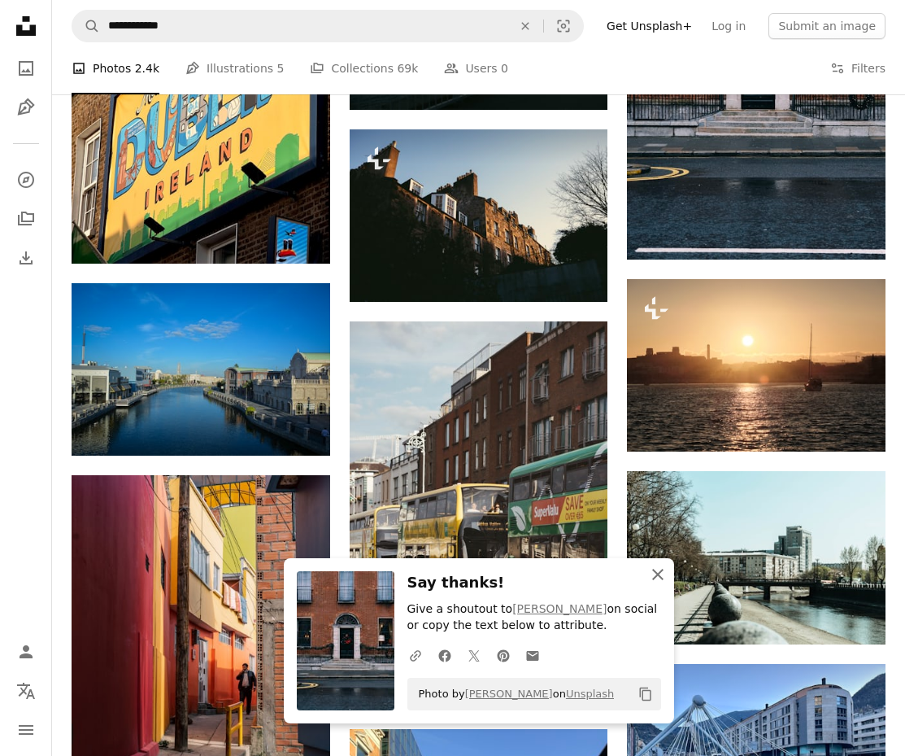
click at [656, 574] on icon "button" at bounding box center [657, 573] width 11 height 11
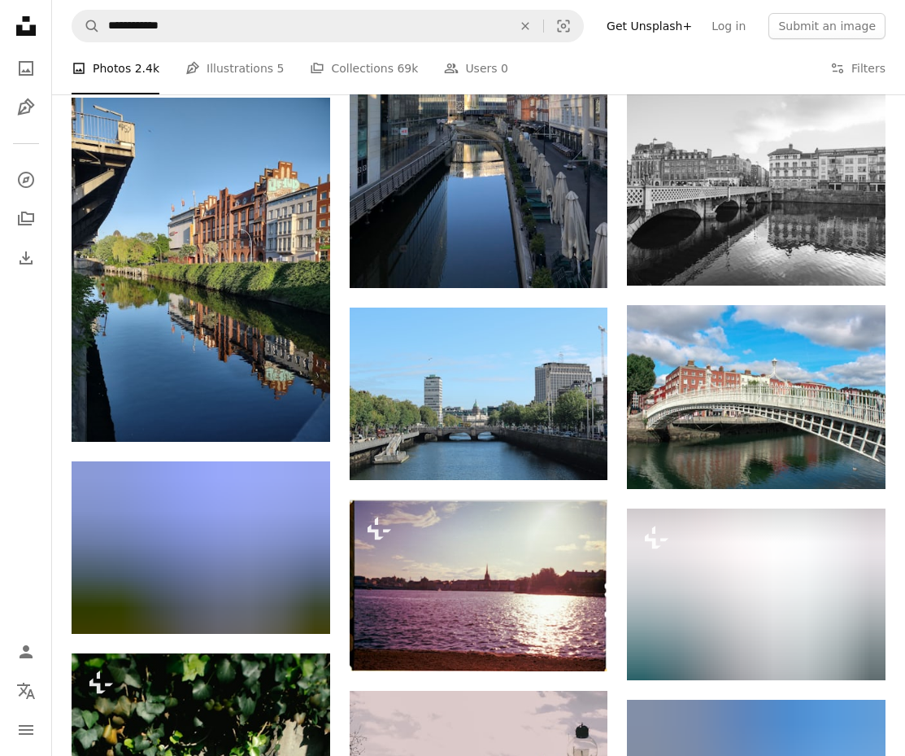
scroll to position [8288, 0]
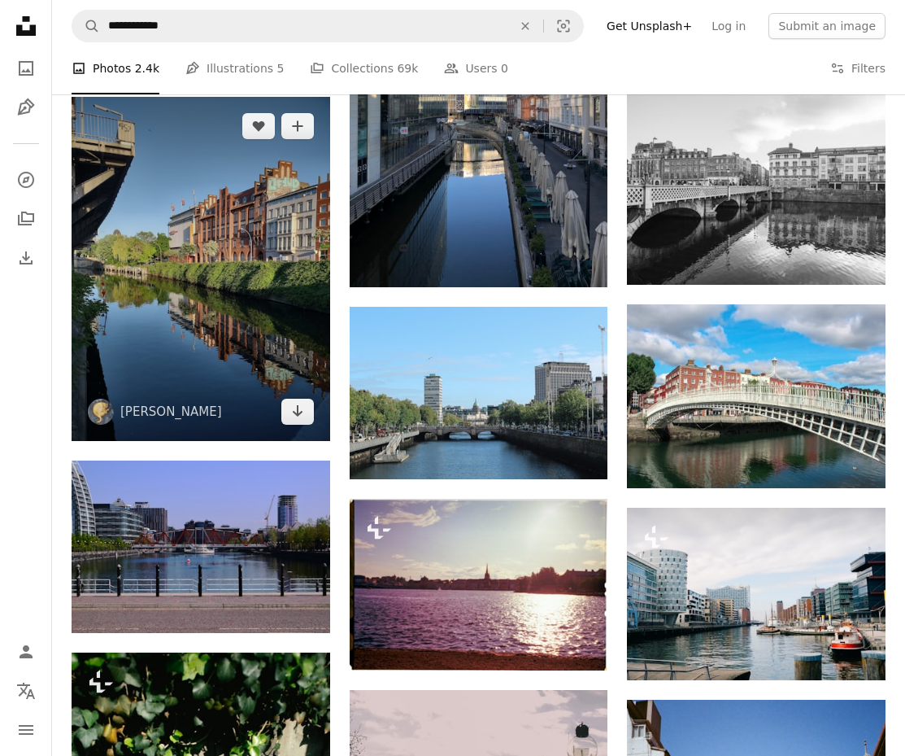
click at [234, 259] on img at bounding box center [201, 269] width 259 height 344
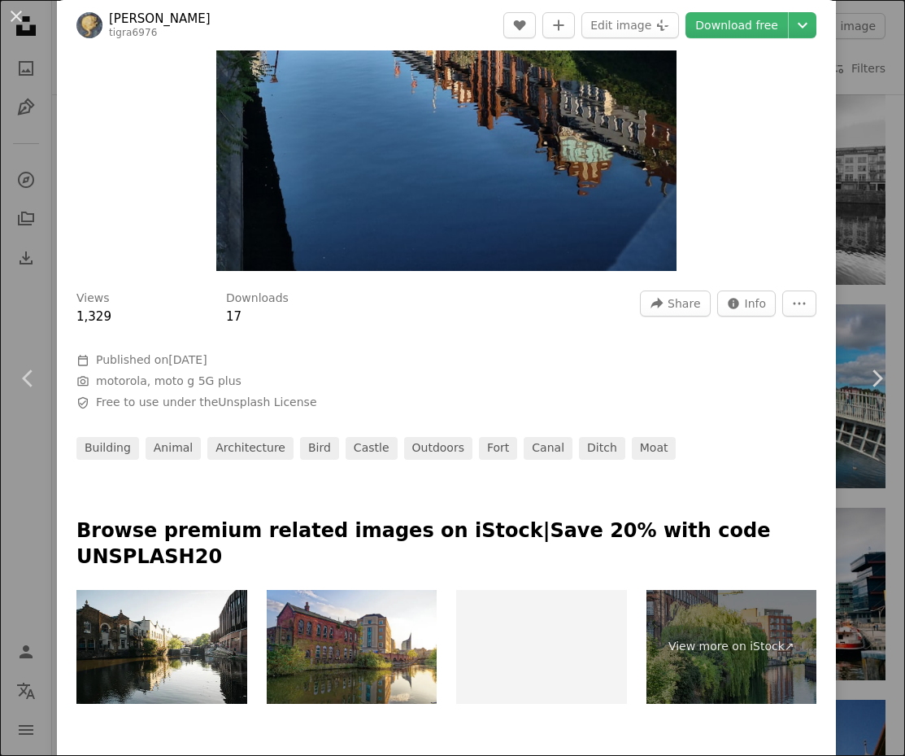
scroll to position [423, 0]
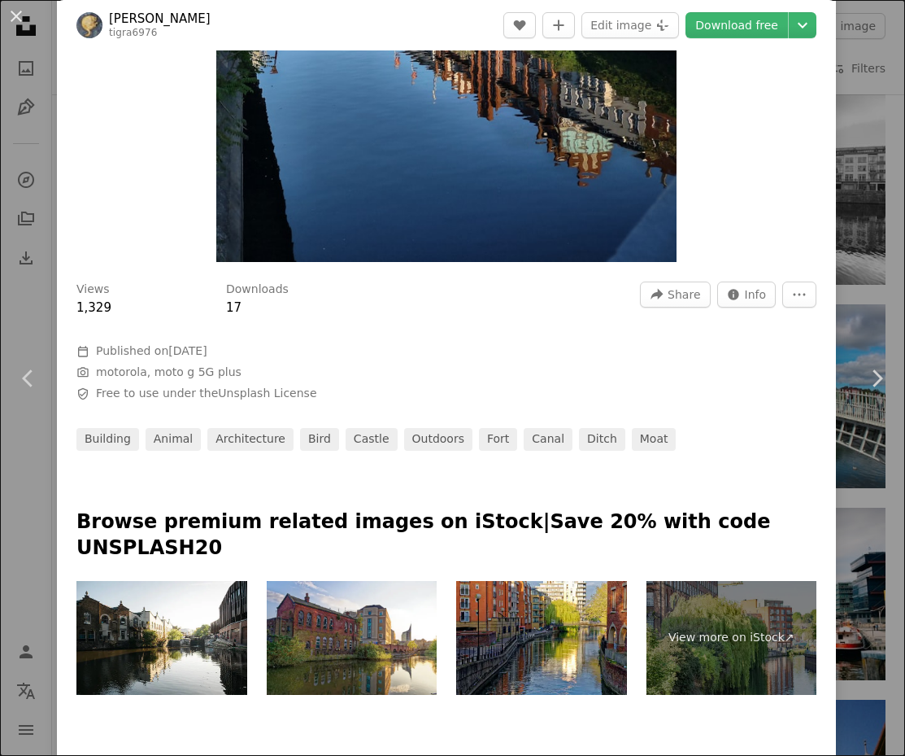
click at [41, 236] on div "An X shape Chevron left Chevron right [PERSON_NAME] tigra6976 A heart A plus si…" at bounding box center [452, 378] width 905 height 756
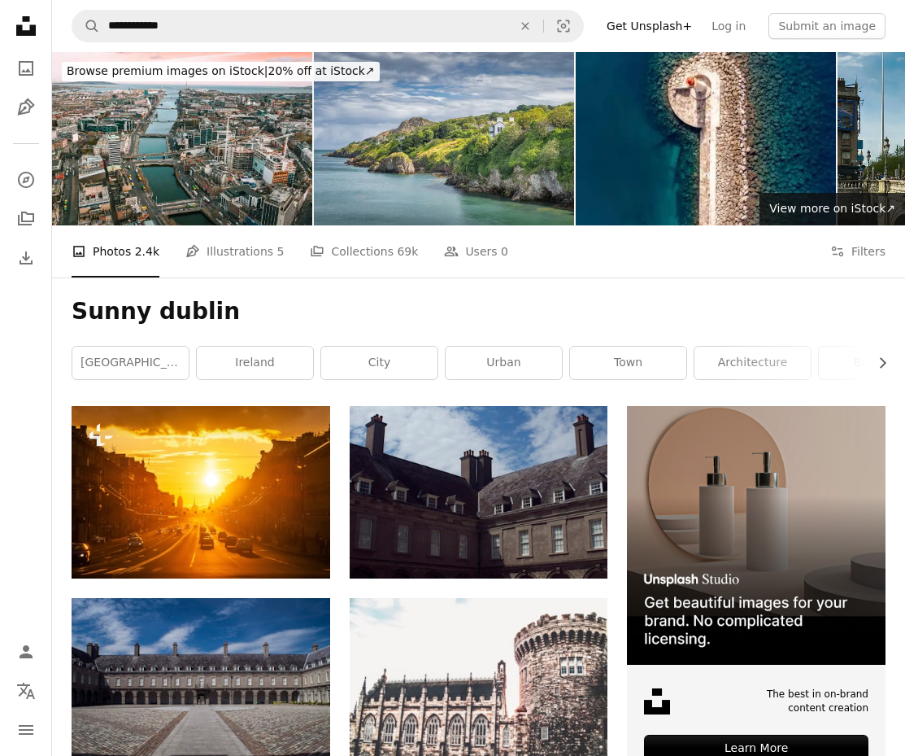
click at [207, 8] on nav "**********" at bounding box center [478, 26] width 853 height 52
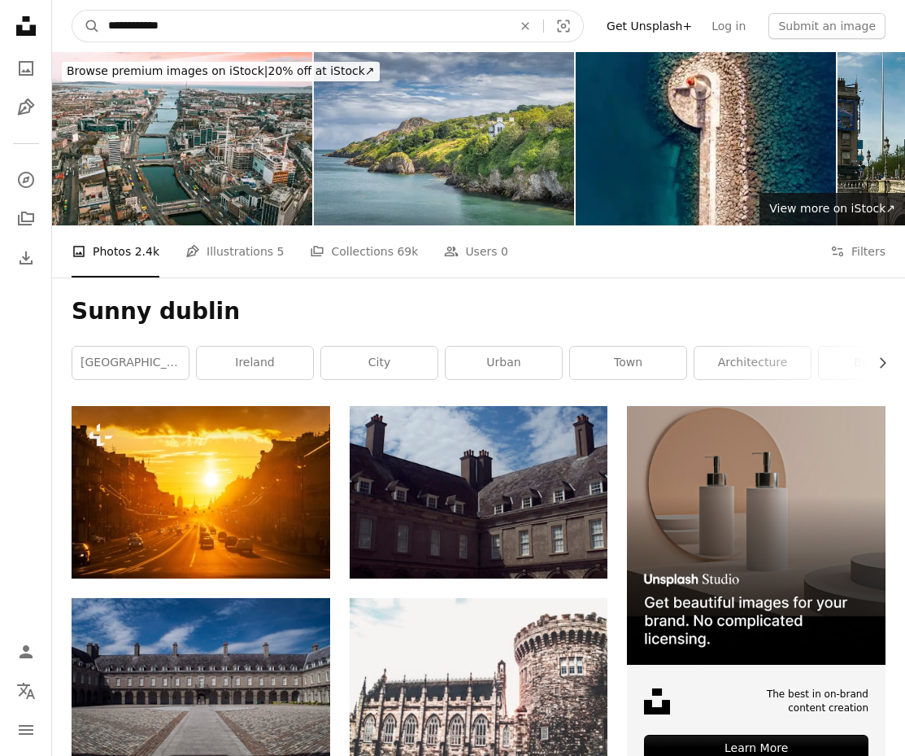
click at [207, 24] on input "**********" at bounding box center [303, 26] width 407 height 31
type input "**********"
click button "A magnifying glass" at bounding box center [86, 26] width 28 height 31
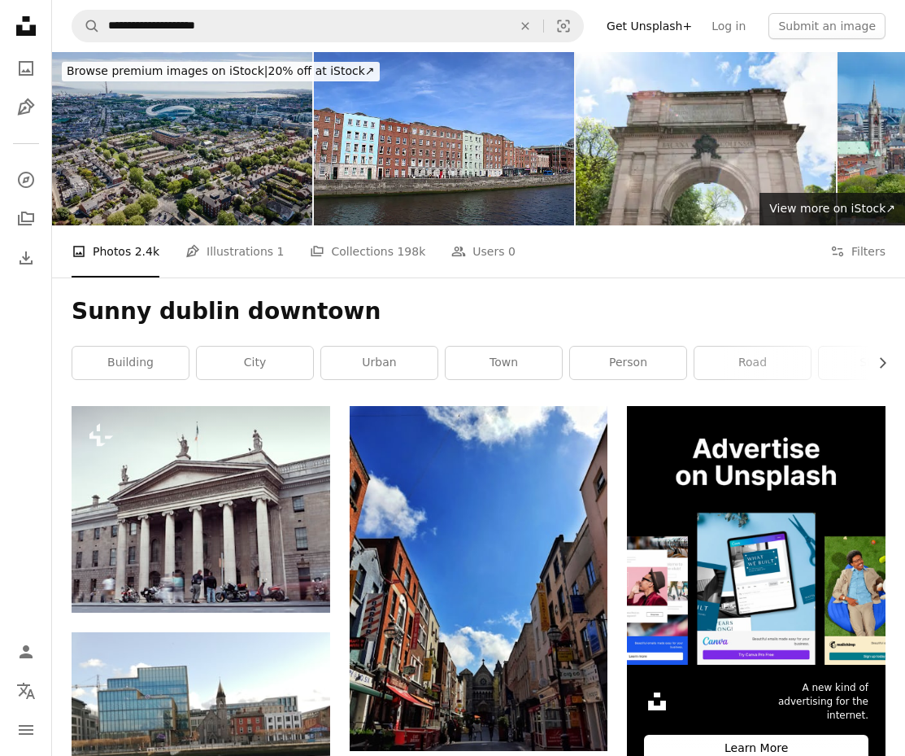
scroll to position [246, 0]
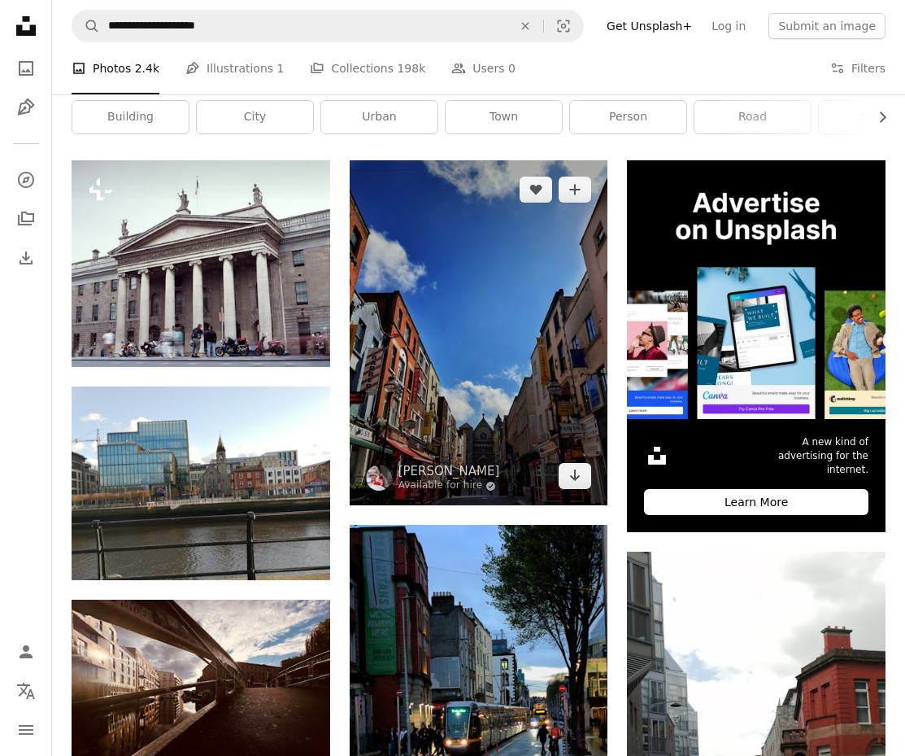
click at [471, 269] on img at bounding box center [479, 332] width 259 height 345
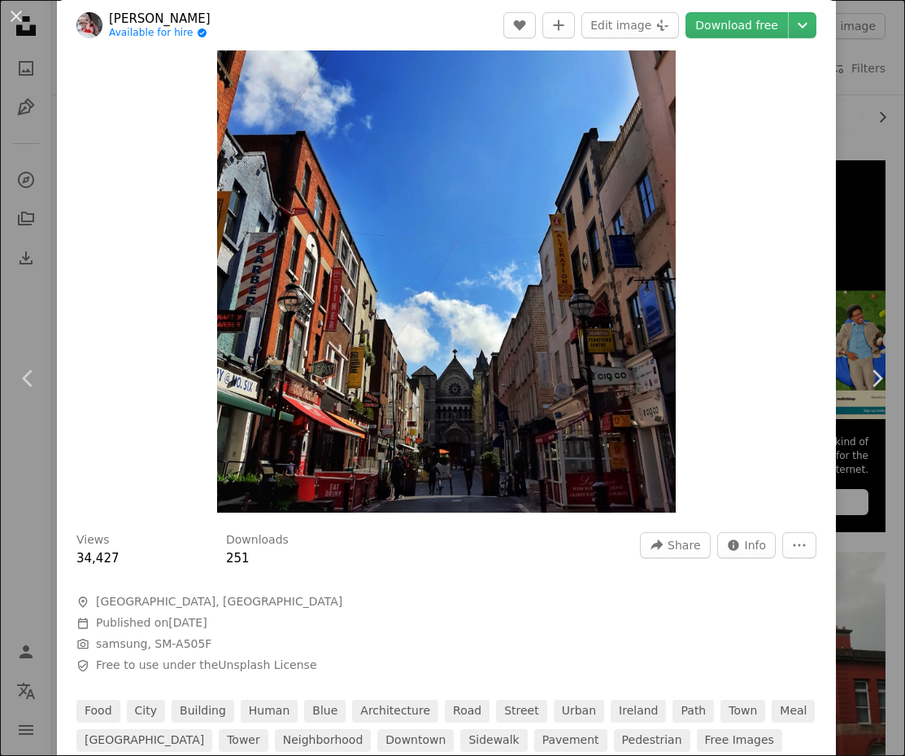
scroll to position [216, 0]
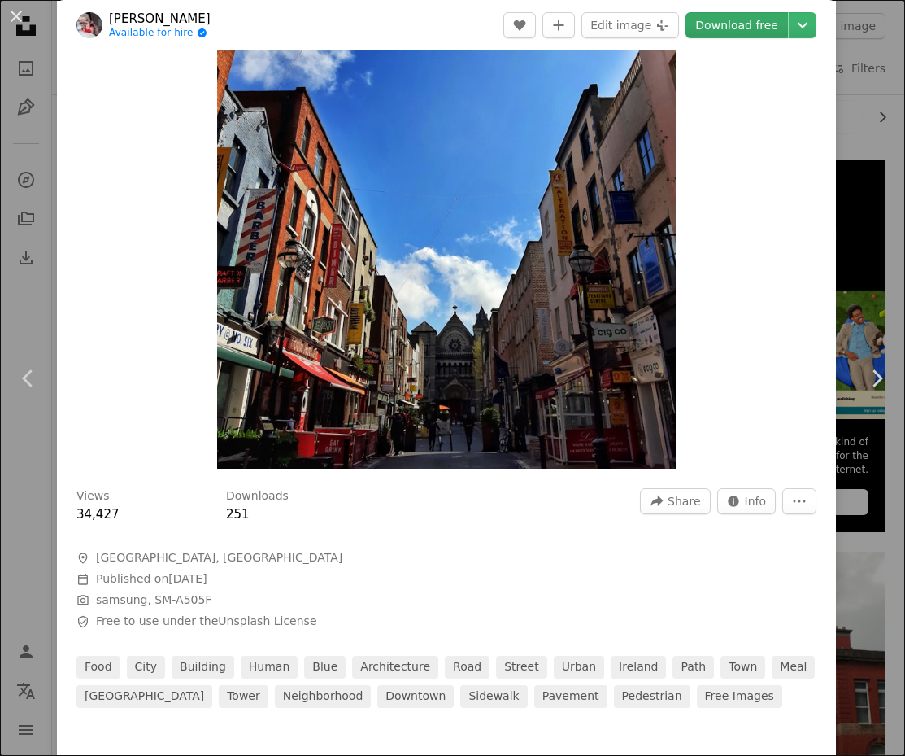
click at [734, 31] on link "Download free" at bounding box center [737, 25] width 102 height 26
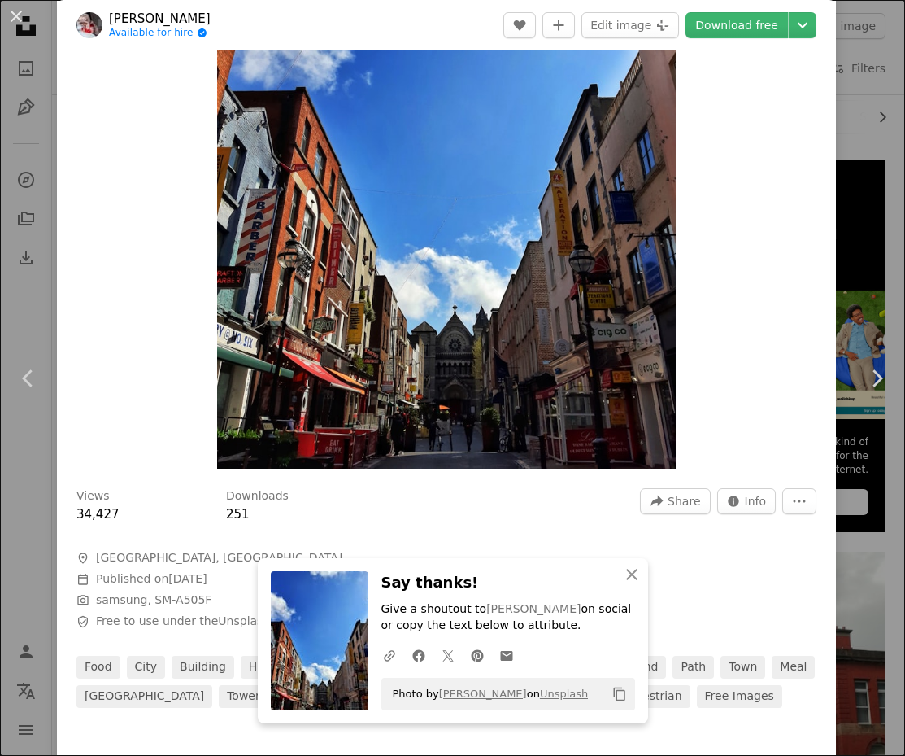
click at [22, 292] on div "An X shape Chevron left Chevron right An X shape Close Say thanks! Give a shout…" at bounding box center [452, 378] width 905 height 756
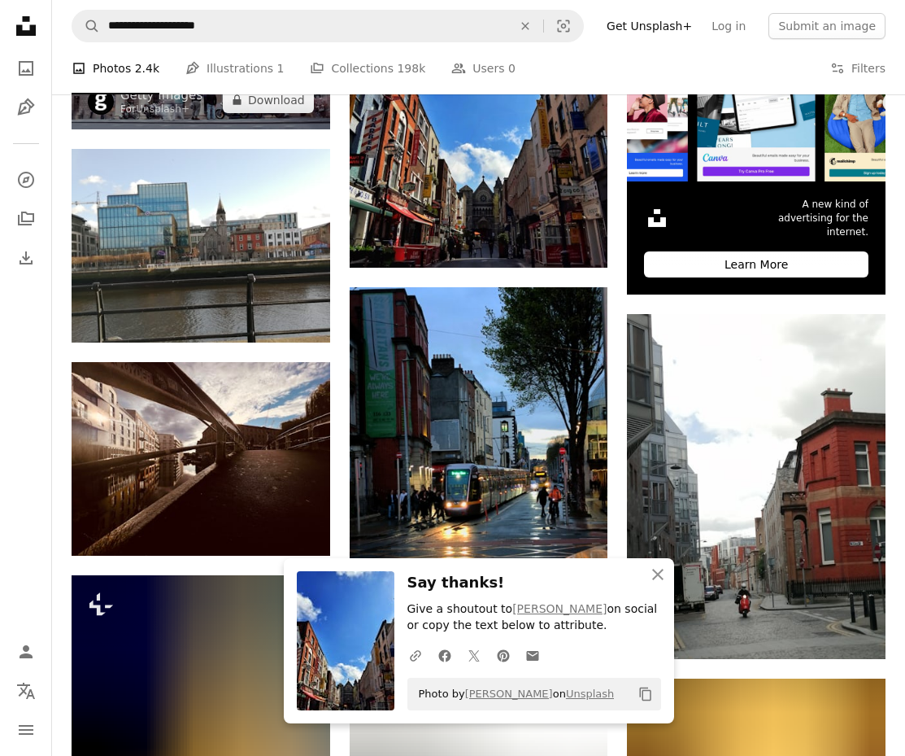
scroll to position [541, 0]
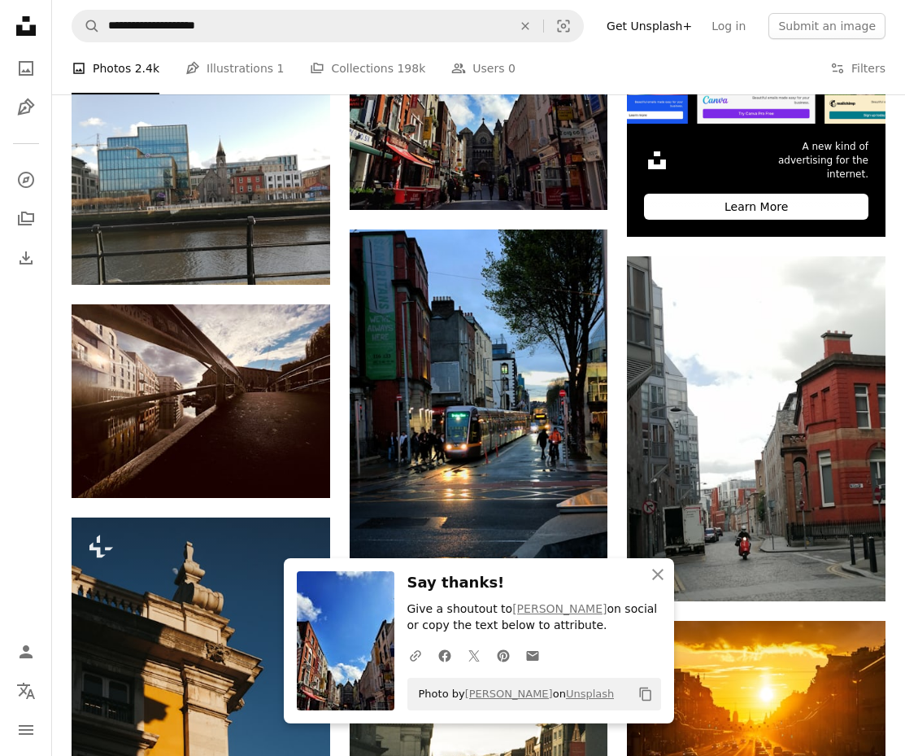
click at [20, 433] on nav "Unsplash logo Unsplash Home A photo Pen Tool A compass A stack of folders Downl…" at bounding box center [26, 378] width 52 height 756
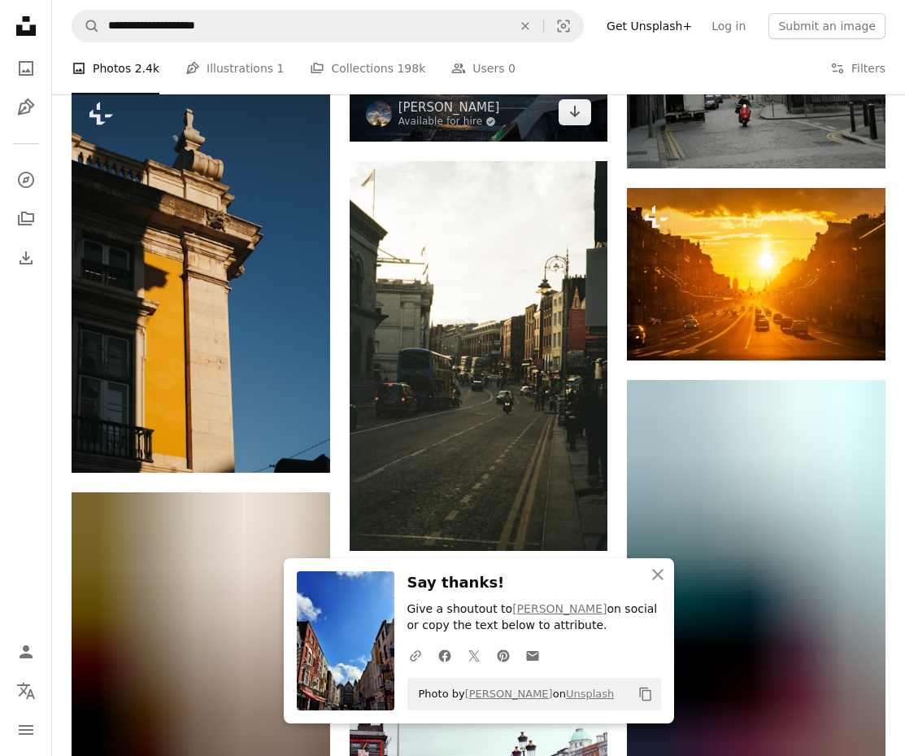
scroll to position [993, 0]
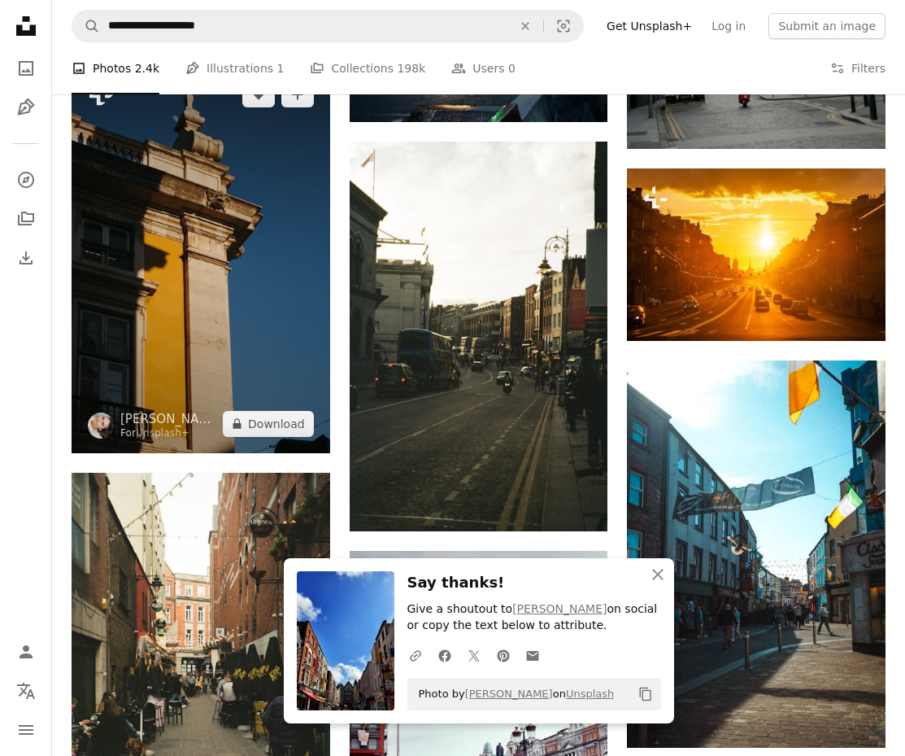
click at [159, 225] on img at bounding box center [201, 258] width 259 height 387
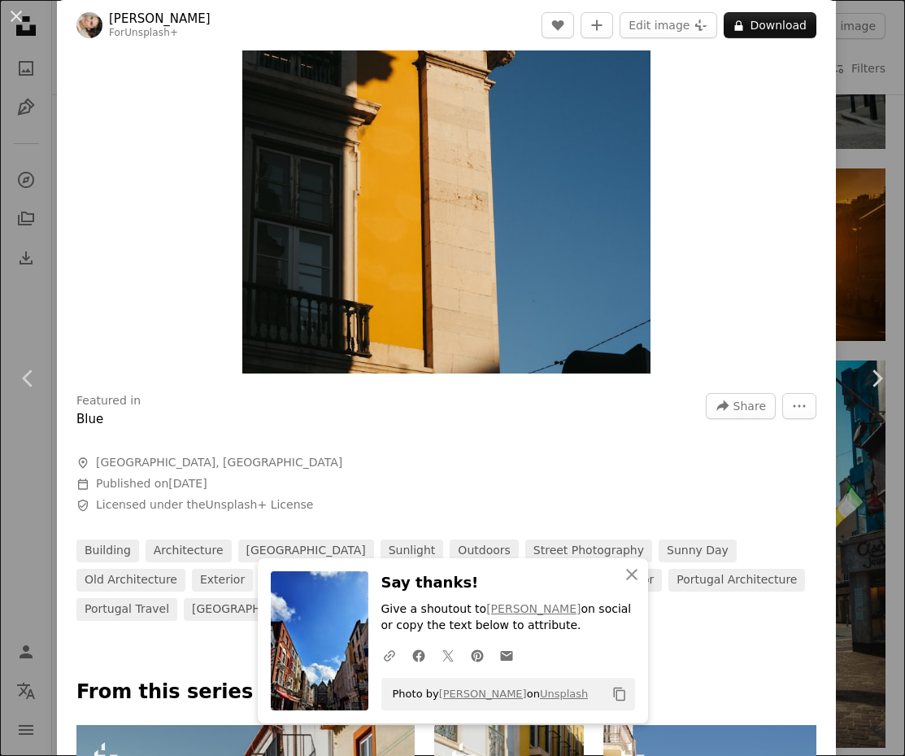
scroll to position [325, 0]
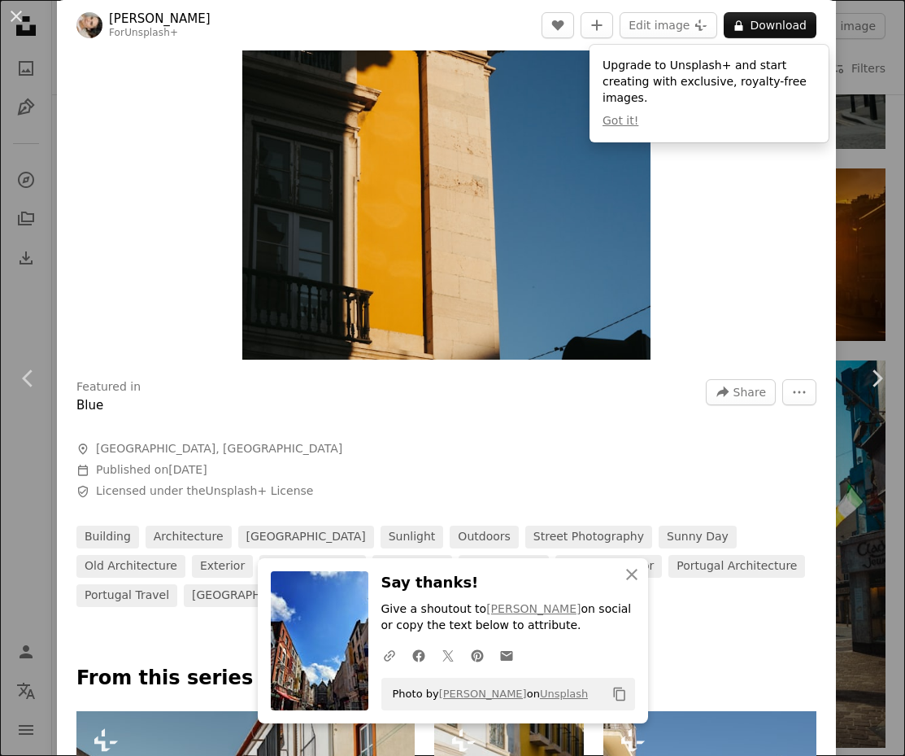
click at [23, 292] on div "An X shape Chevron left Chevron right An X shape Close Say thanks! Give a shout…" at bounding box center [452, 378] width 905 height 756
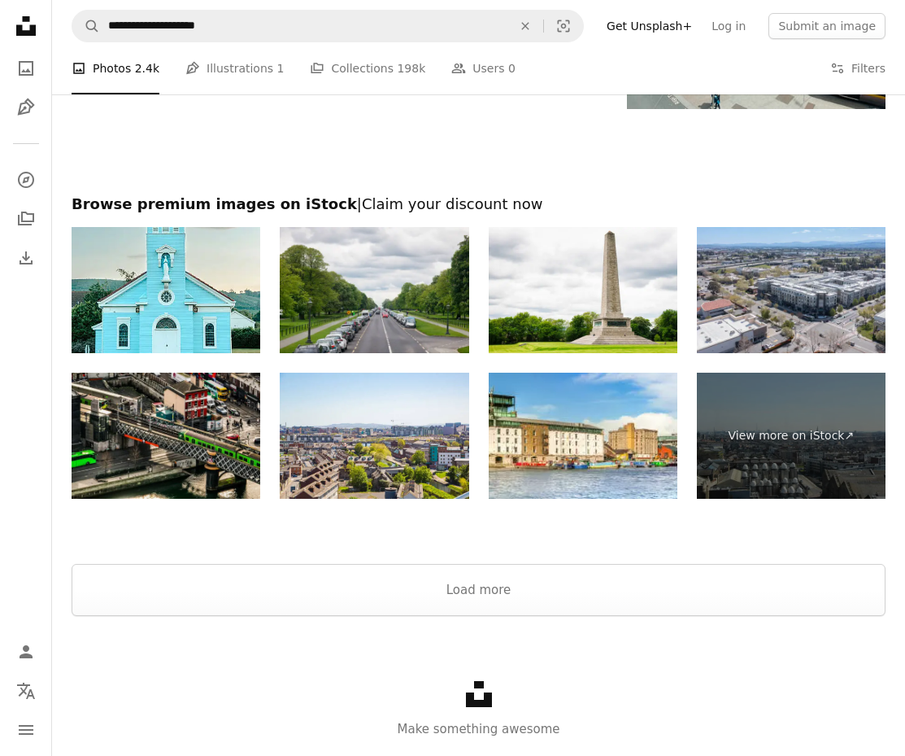
scroll to position [2841, 0]
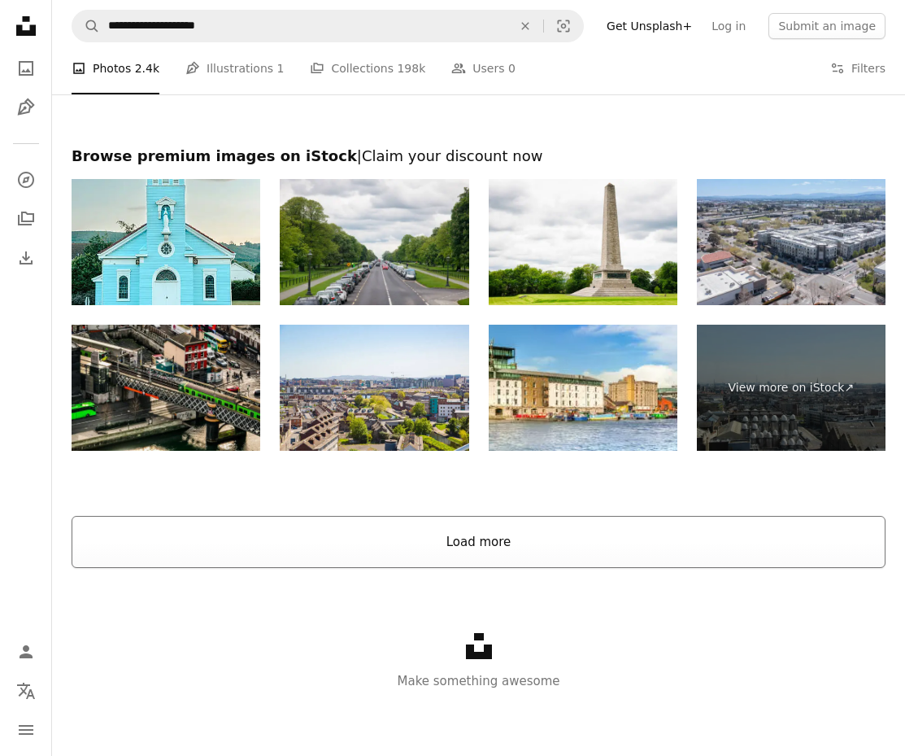
click at [487, 529] on button "Load more" at bounding box center [479, 542] width 814 height 52
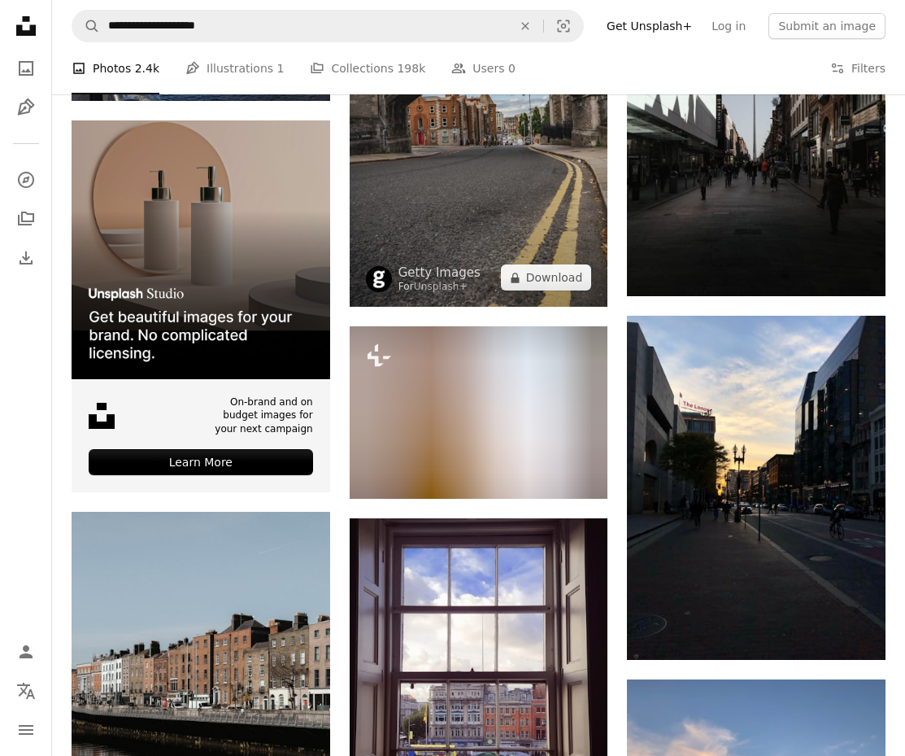
scroll to position [3240, 0]
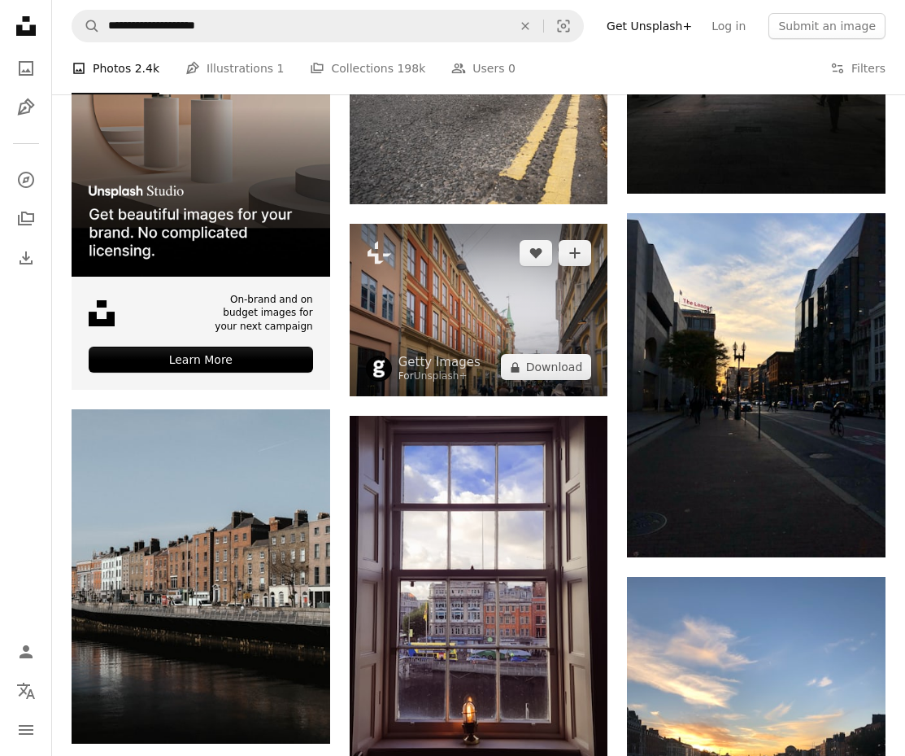
click at [425, 301] on img at bounding box center [479, 310] width 259 height 172
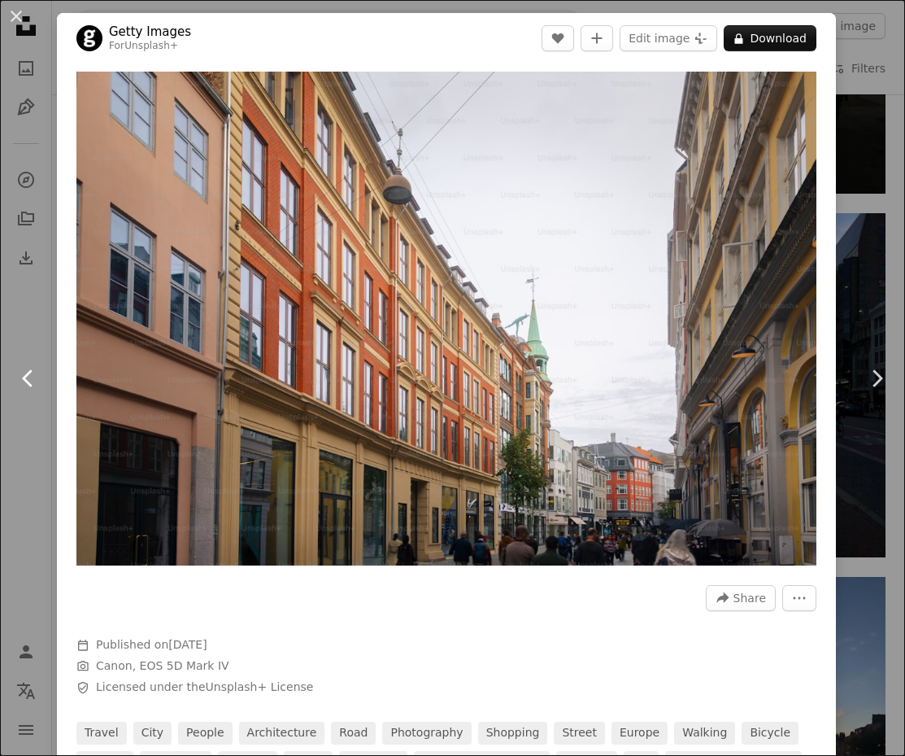
click at [30, 303] on link "Chevron left" at bounding box center [28, 378] width 57 height 156
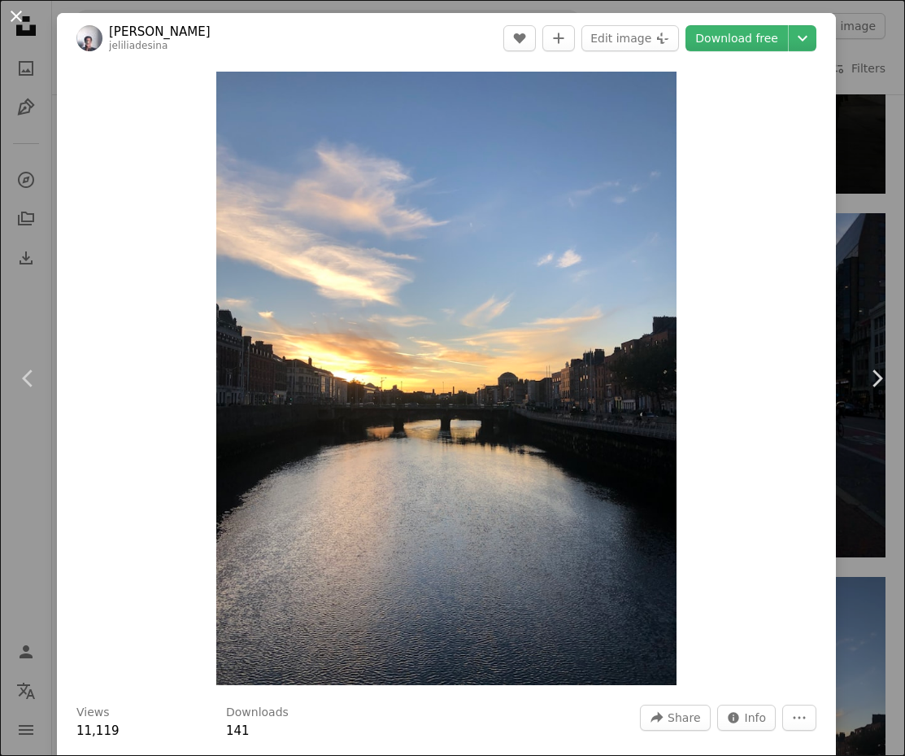
click at [18, 13] on button "An X shape" at bounding box center [17, 17] width 20 height 20
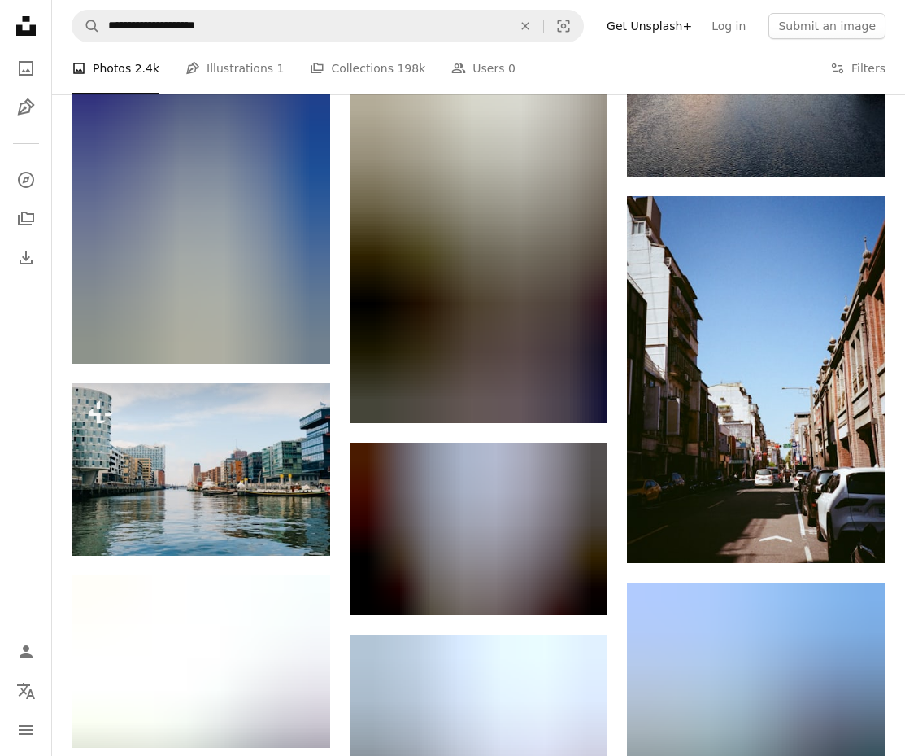
scroll to position [3986, 0]
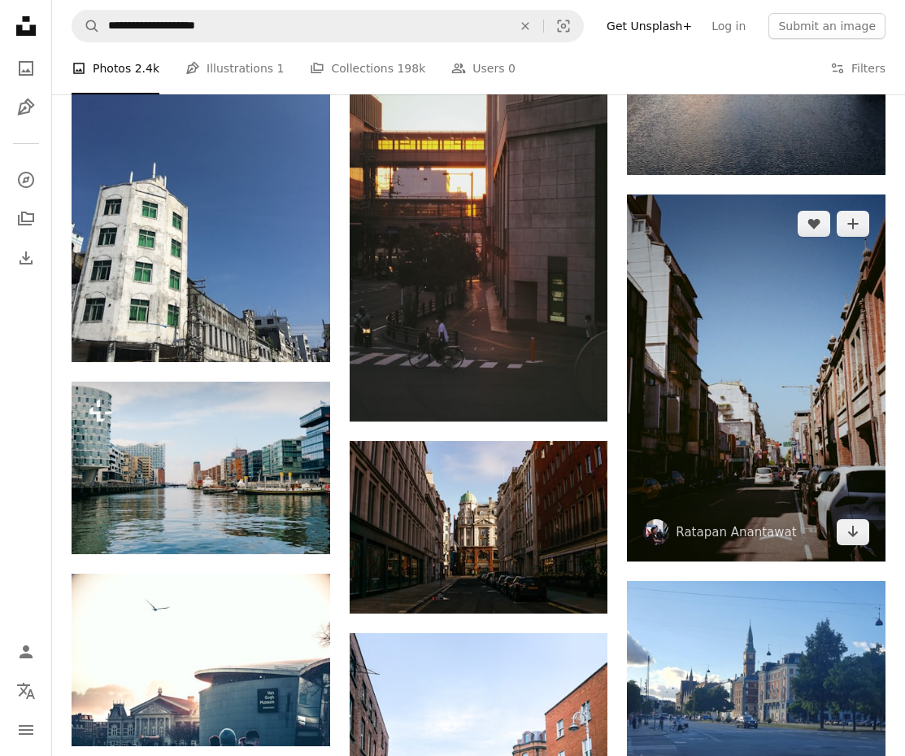
click at [797, 368] on img at bounding box center [756, 377] width 259 height 366
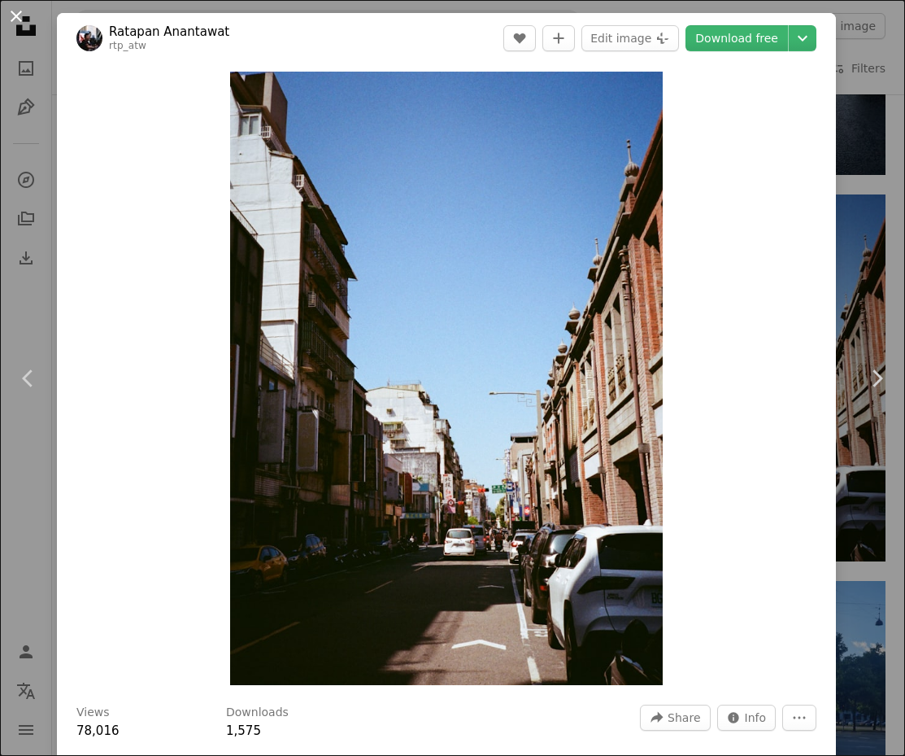
click at [18, 20] on button "An X shape" at bounding box center [17, 17] width 20 height 20
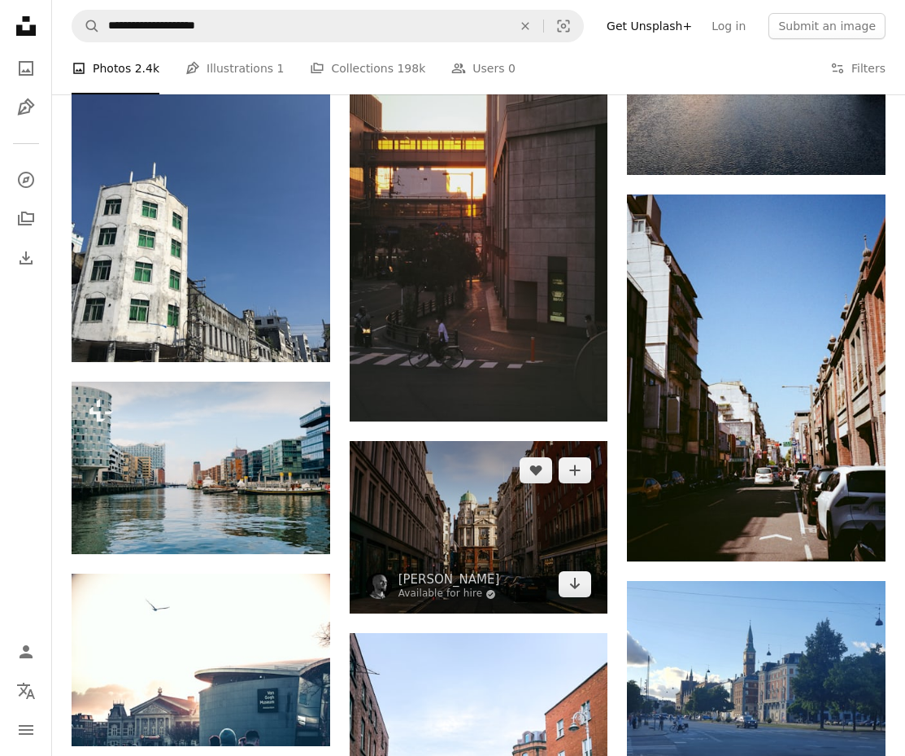
click at [462, 542] on img at bounding box center [479, 527] width 259 height 172
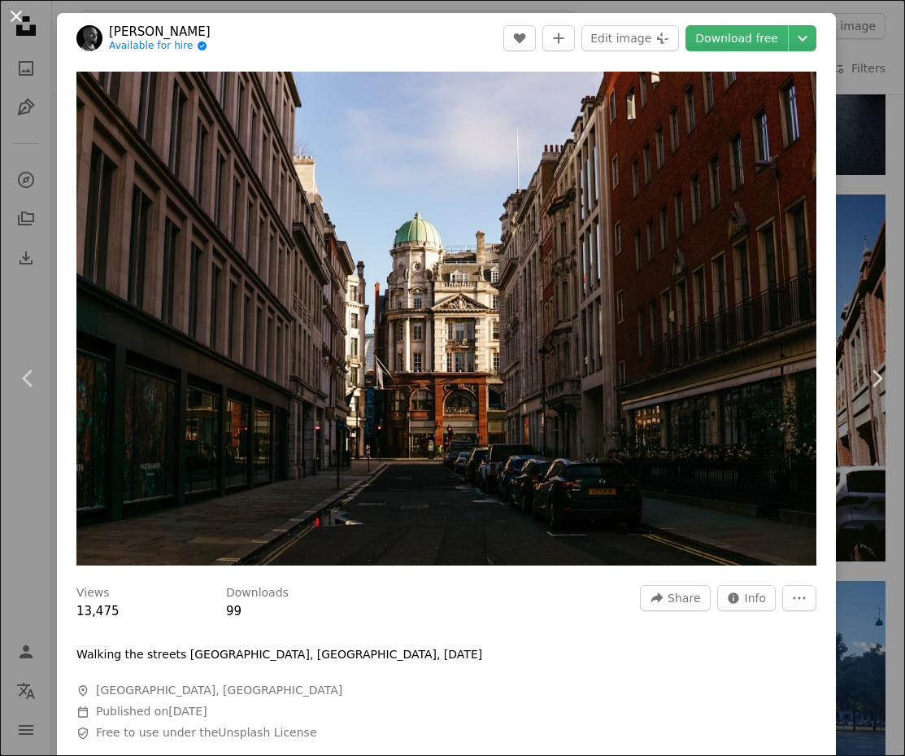
click at [11, 15] on button "An X shape" at bounding box center [17, 17] width 20 height 20
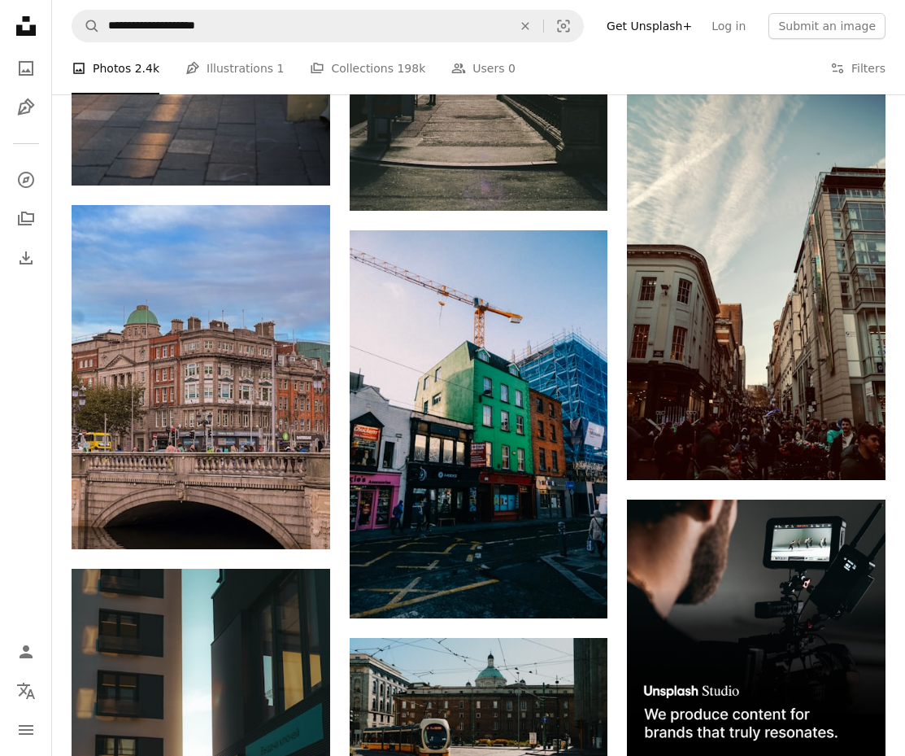
scroll to position [5746, 0]
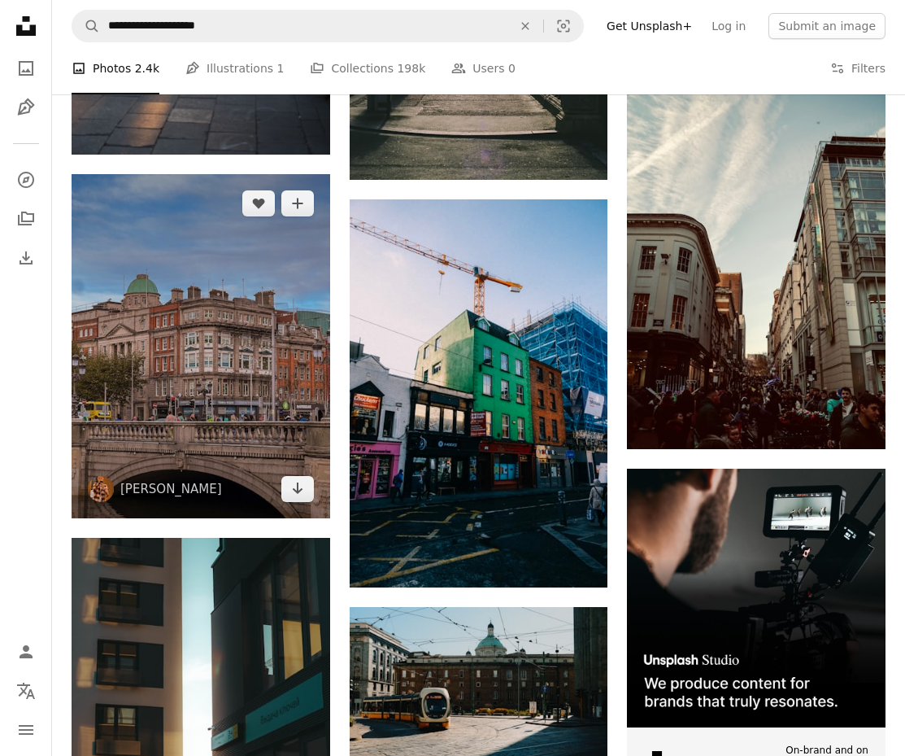
click at [131, 324] on img at bounding box center [201, 346] width 259 height 344
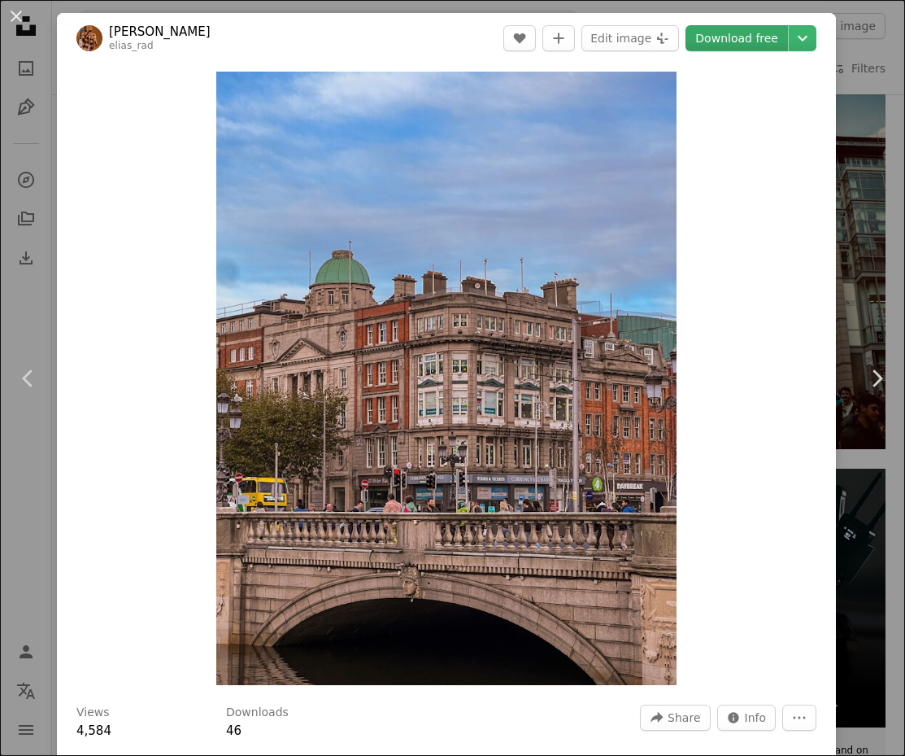
click at [742, 33] on link "Download free" at bounding box center [737, 38] width 102 height 26
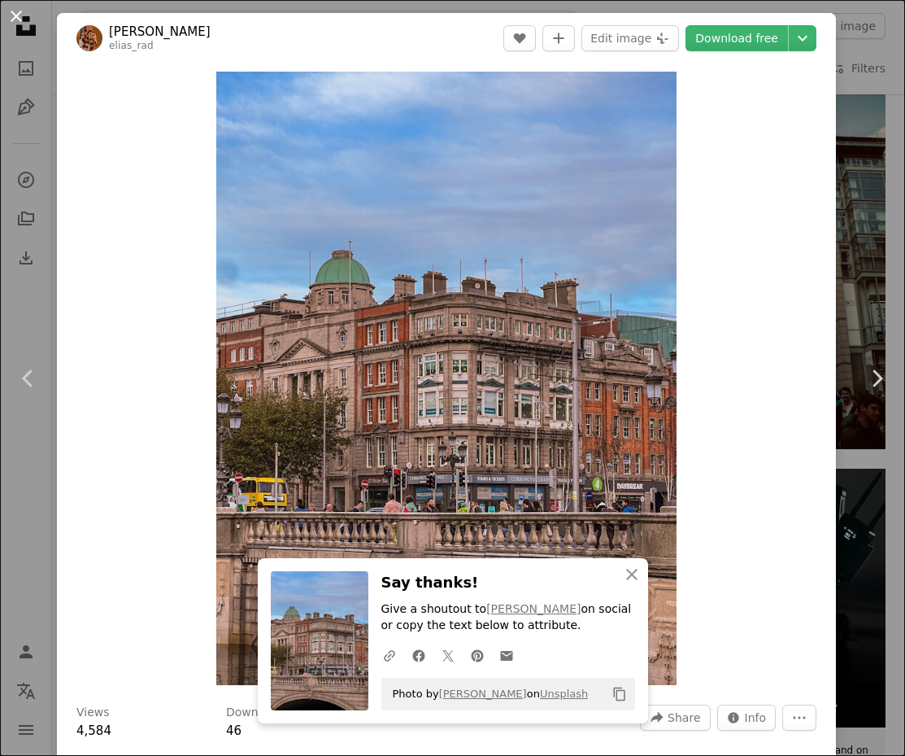
click at [15, 14] on button "An X shape" at bounding box center [17, 17] width 20 height 20
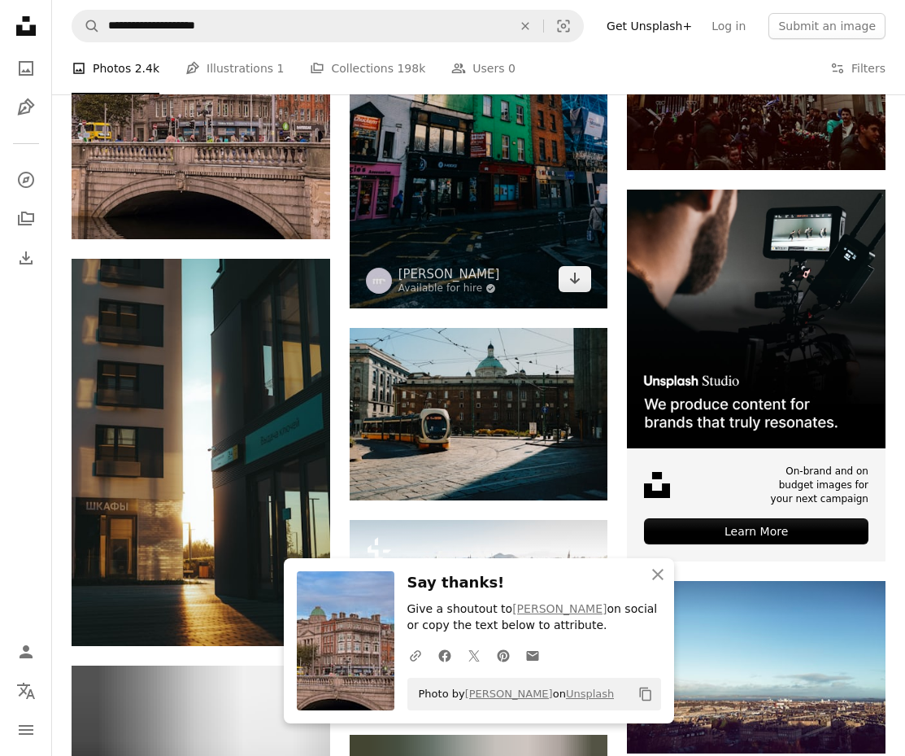
scroll to position [5665, 0]
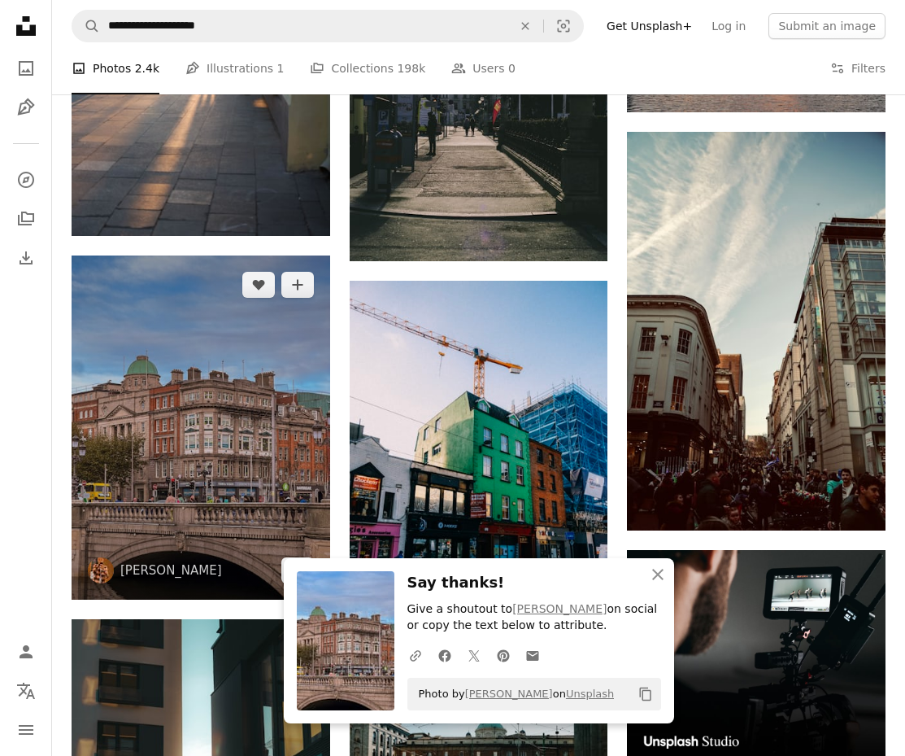
click at [146, 485] on img at bounding box center [201, 427] width 259 height 344
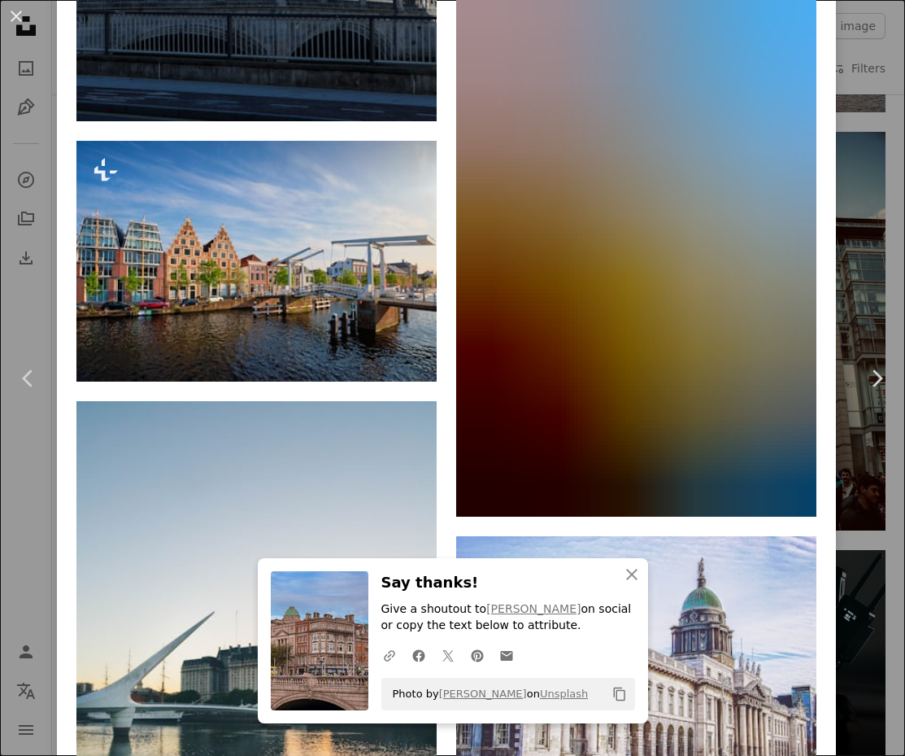
scroll to position [6893, 0]
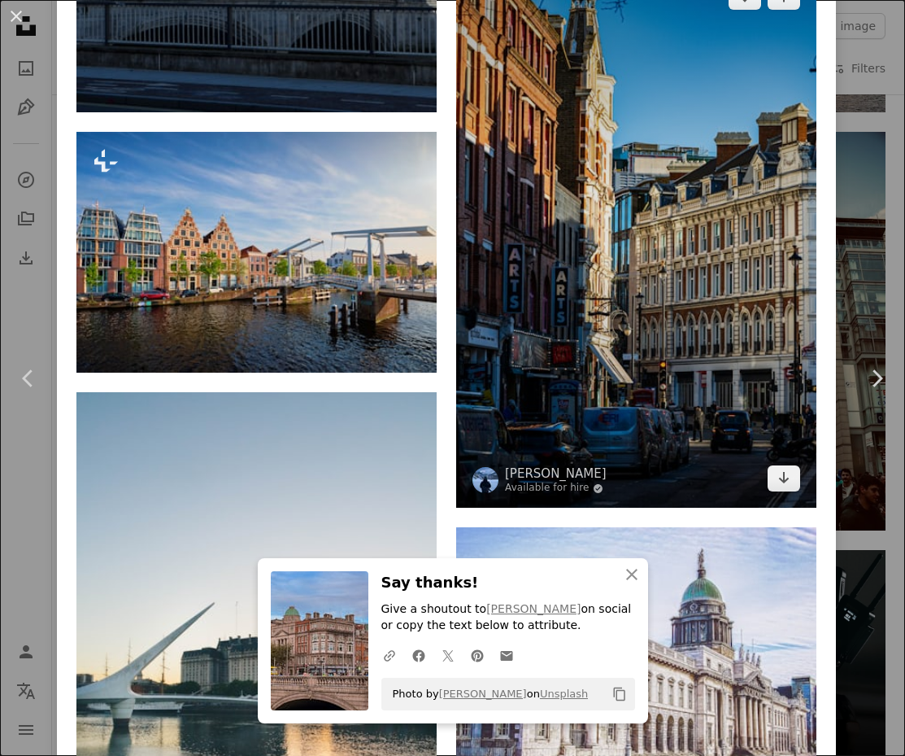
click at [677, 323] on img at bounding box center [636, 237] width 360 height 541
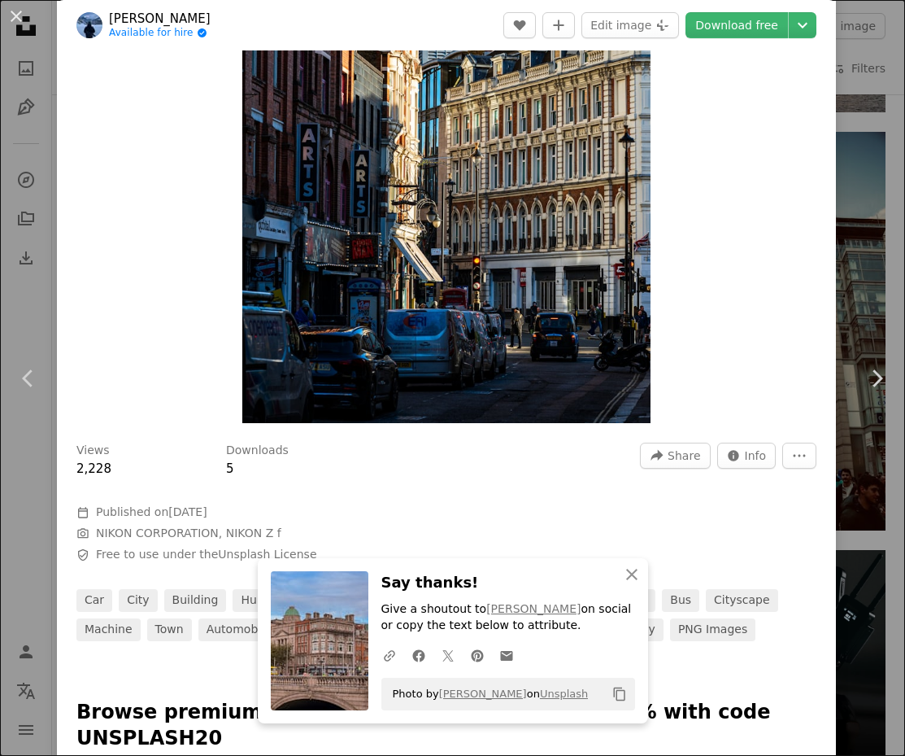
scroll to position [392, 0]
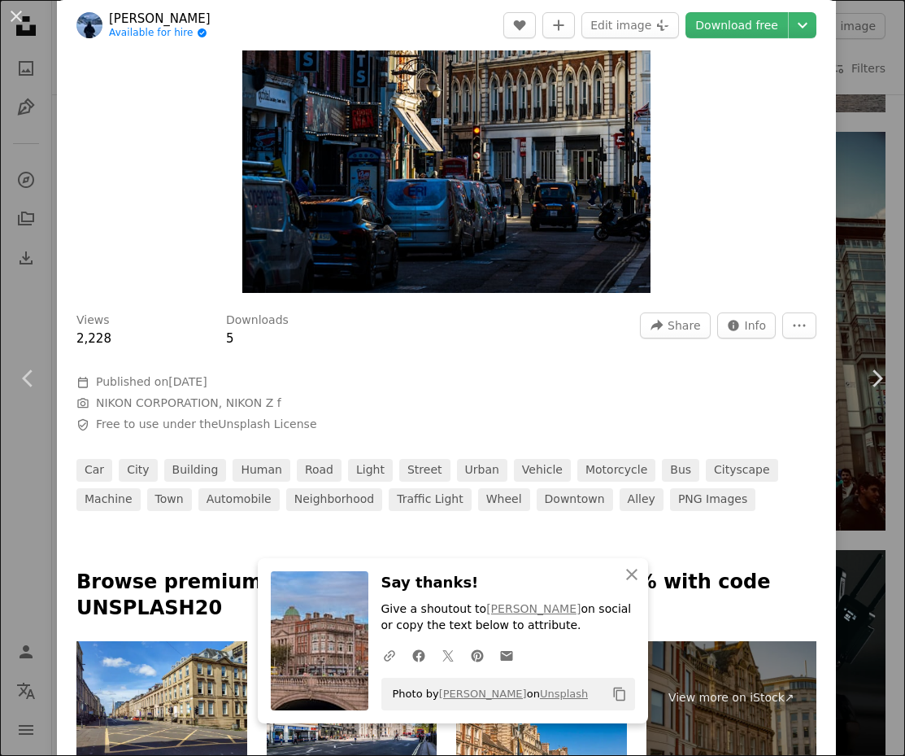
click at [32, 234] on div "An X shape Chevron left Chevron right An X shape Close Say thanks! Give a shout…" at bounding box center [452, 378] width 905 height 756
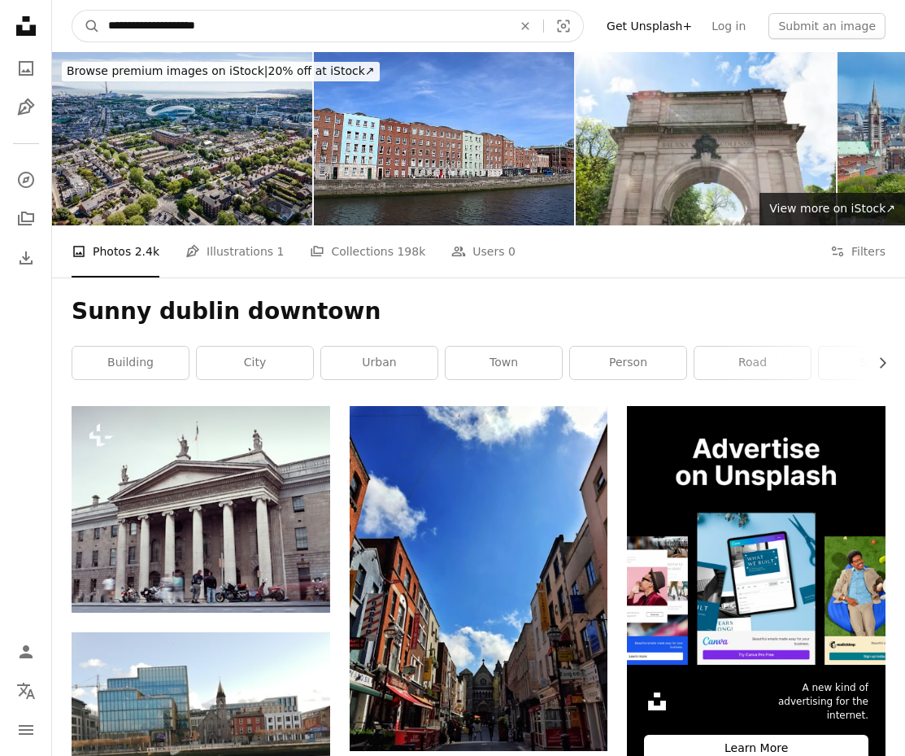
click at [262, 36] on input "**********" at bounding box center [303, 26] width 407 height 31
type input "**********"
click button "A magnifying glass" at bounding box center [86, 26] width 28 height 31
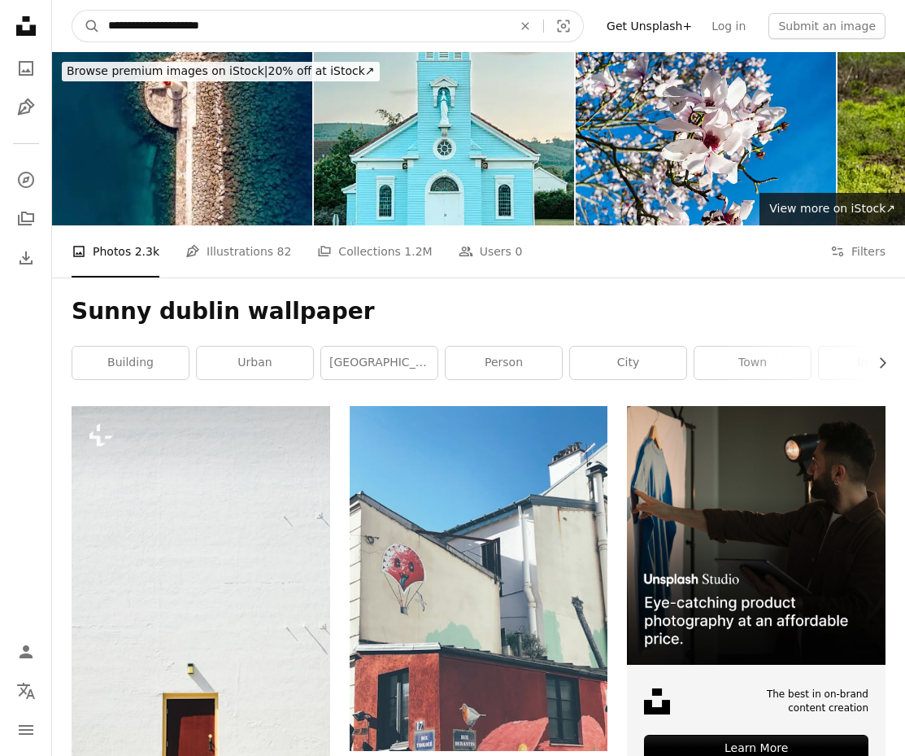
click at [237, 21] on input "**********" at bounding box center [303, 26] width 407 height 31
type input "**********"
click button "A magnifying glass" at bounding box center [86, 26] width 28 height 31
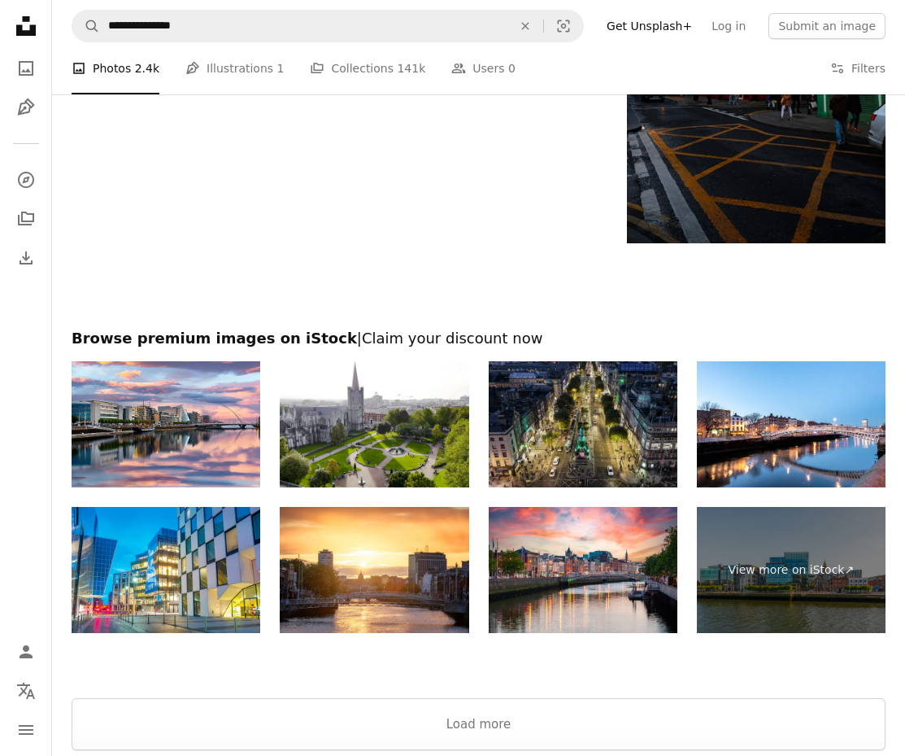
scroll to position [2869, 0]
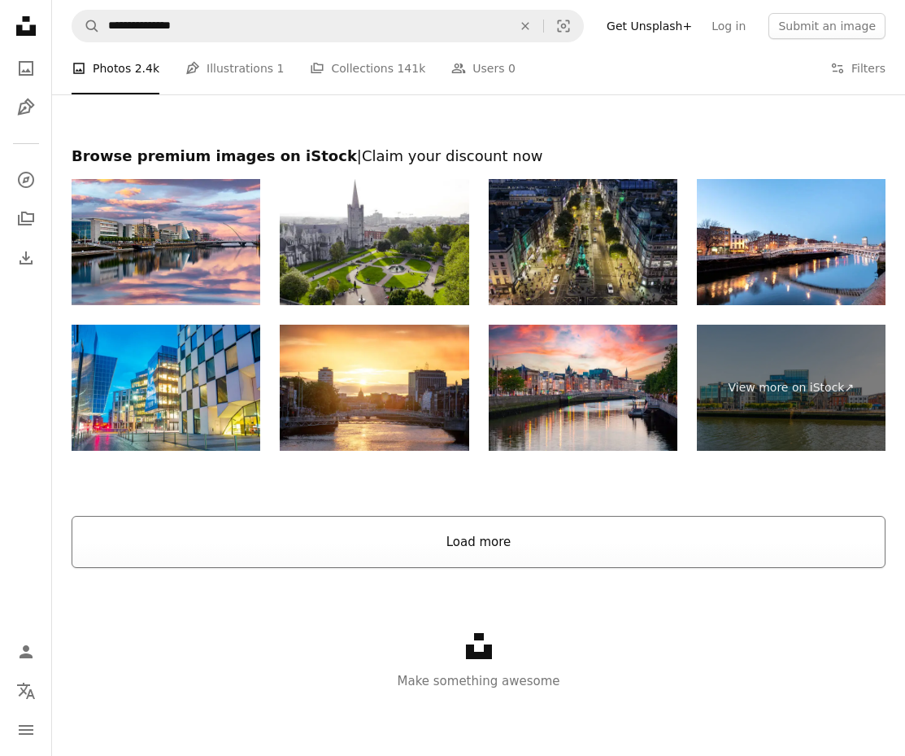
click at [473, 536] on button "Load more" at bounding box center [479, 542] width 814 height 52
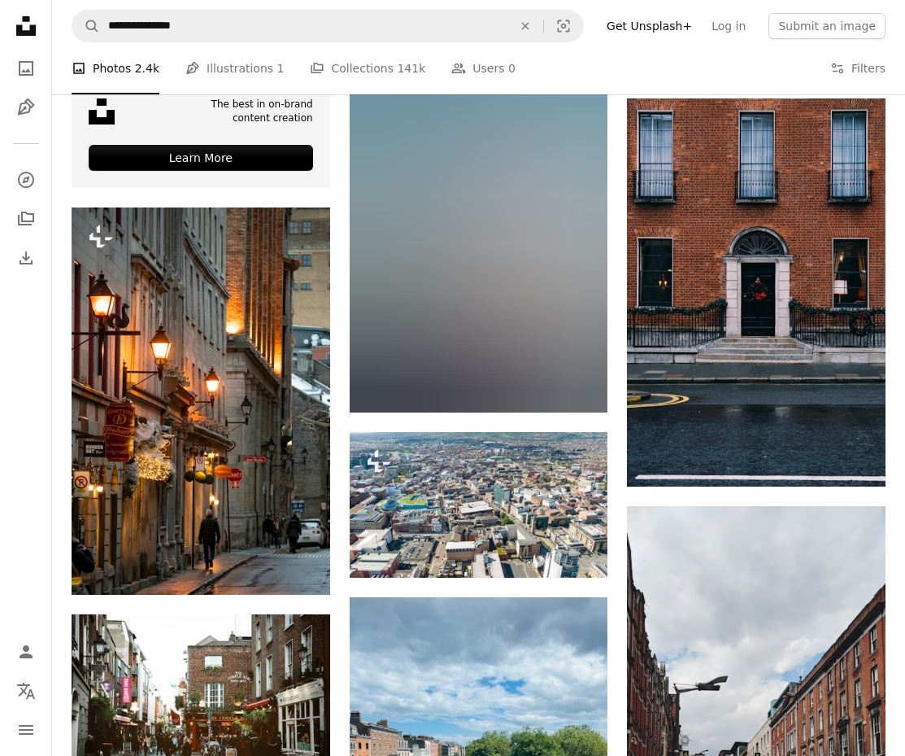
scroll to position [4101, 0]
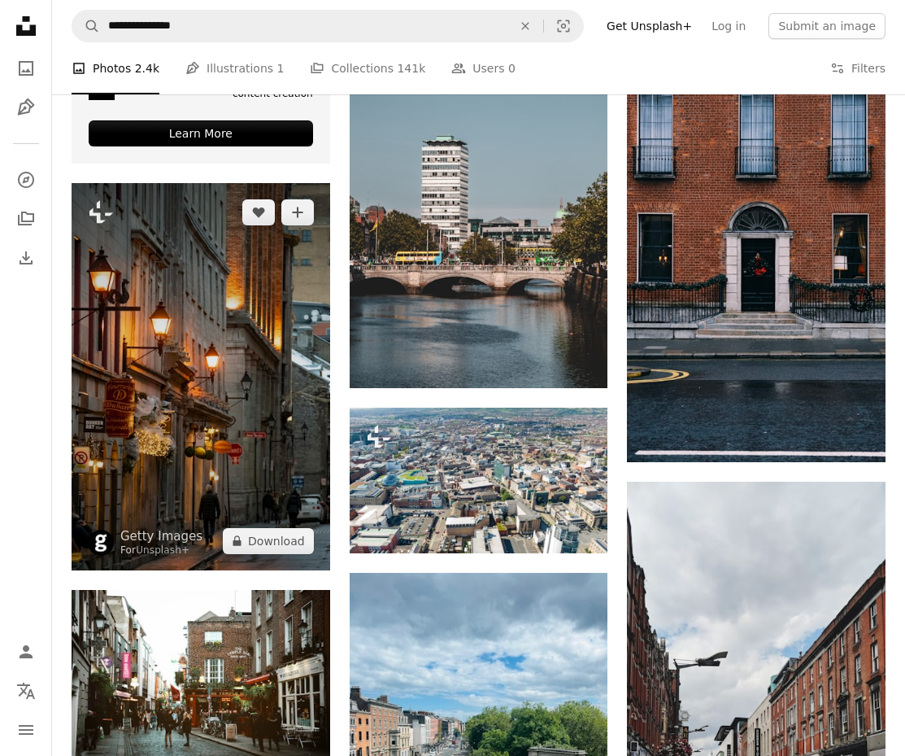
click at [204, 396] on img at bounding box center [201, 376] width 259 height 387
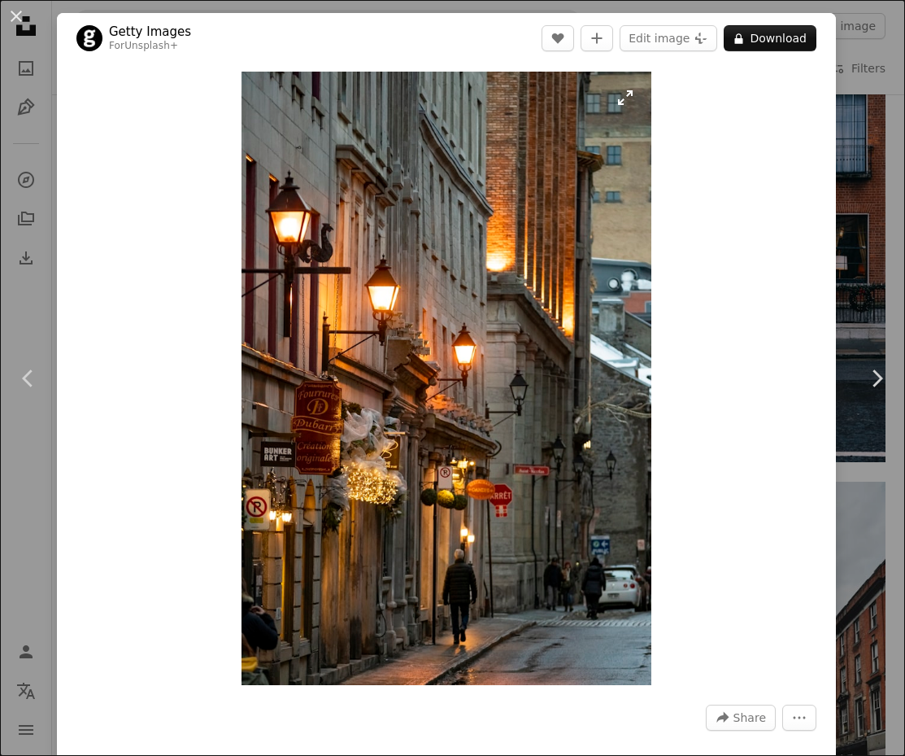
scroll to position [209, 0]
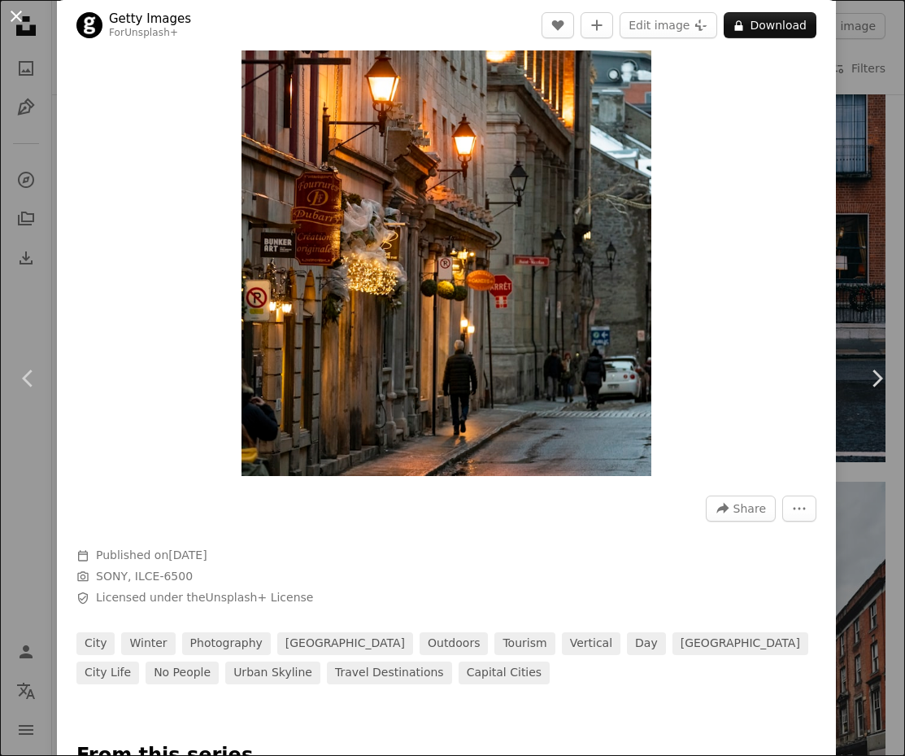
click at [21, 7] on button "An X shape" at bounding box center [17, 17] width 20 height 20
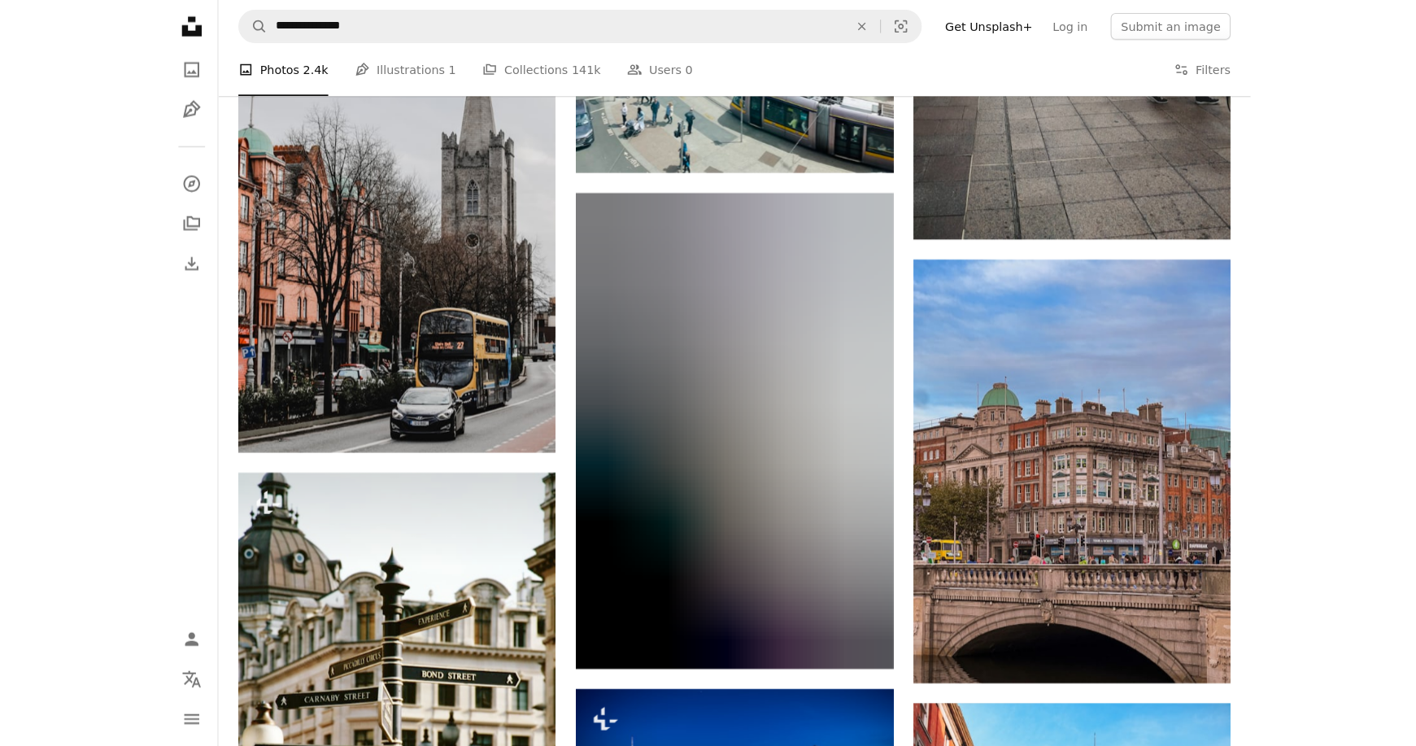
scroll to position [6136, 0]
